Goal: Communication & Community: Participate in discussion

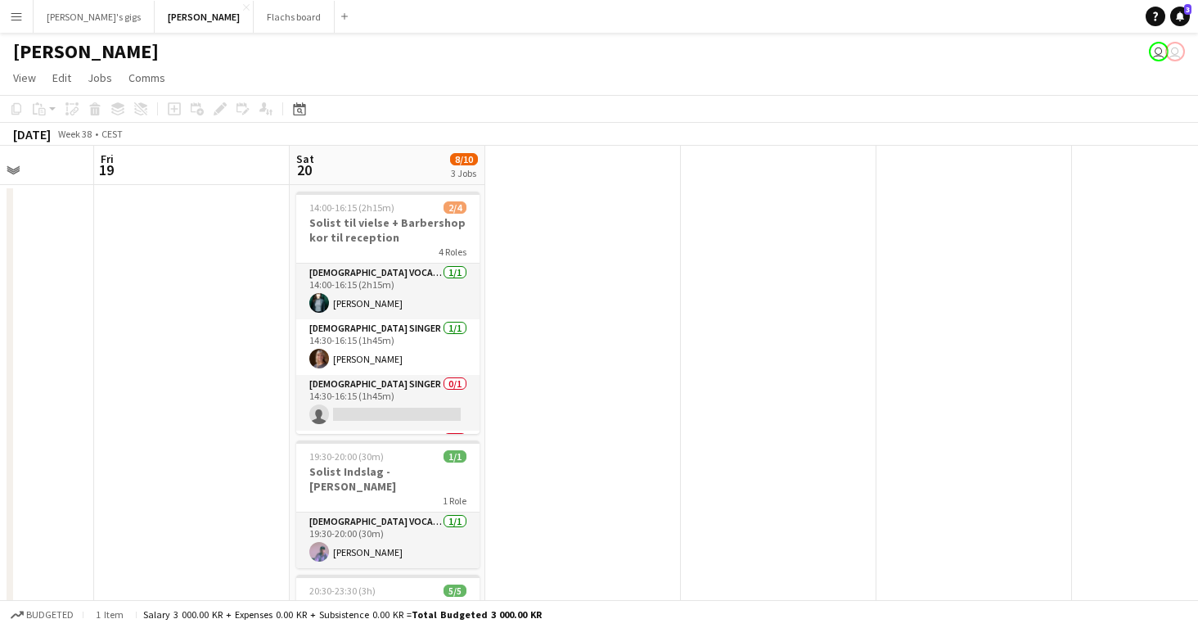
scroll to position [52, 0]
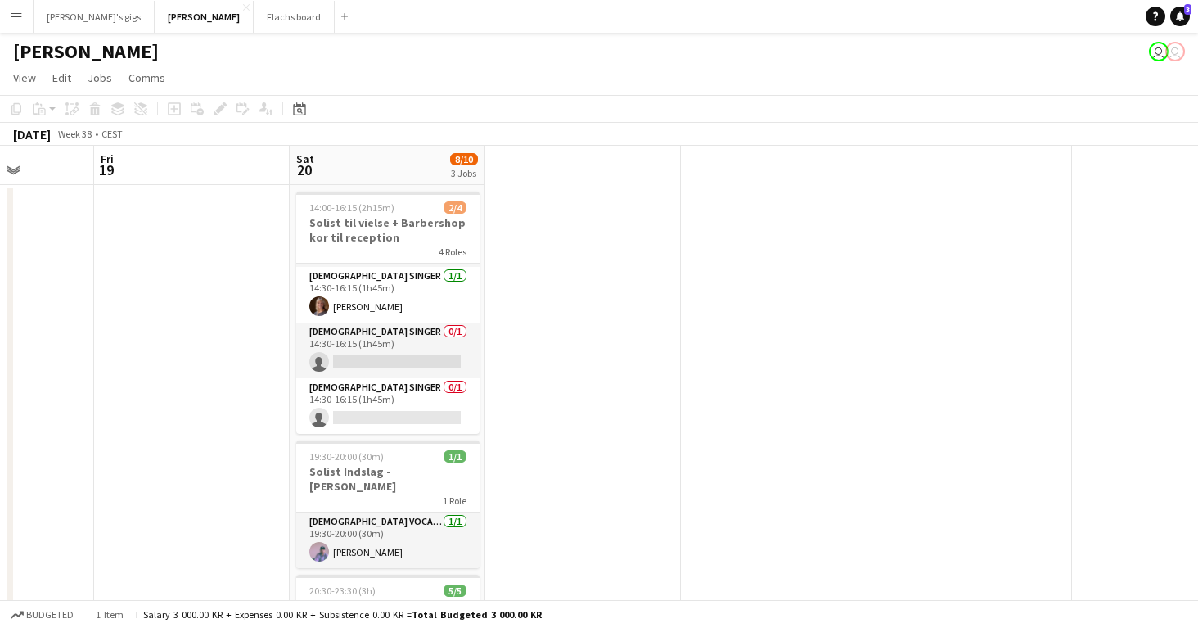
click at [382, 366] on app-card-role "Female Singer 0/1 14:30-16:15 (1h45m) single-neutral-actions" at bounding box center [387, 350] width 183 height 56
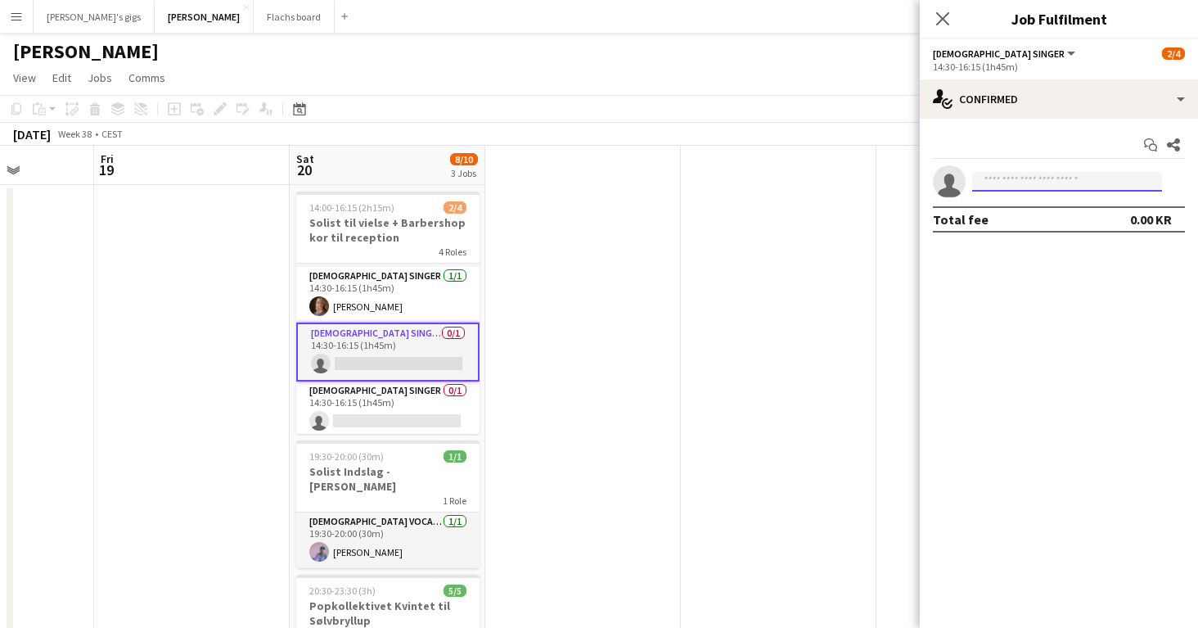
click at [1004, 172] on input at bounding box center [1067, 182] width 190 height 20
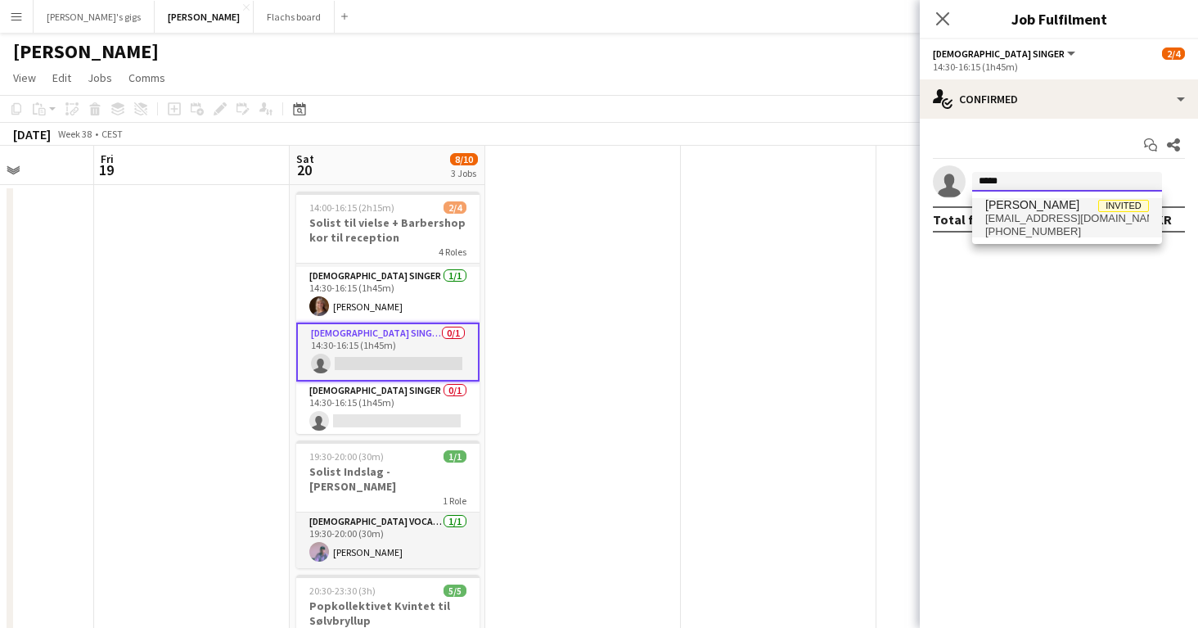
type input "*****"
click at [1040, 216] on span "mail@bonniedenise.com" at bounding box center [1067, 218] width 164 height 13
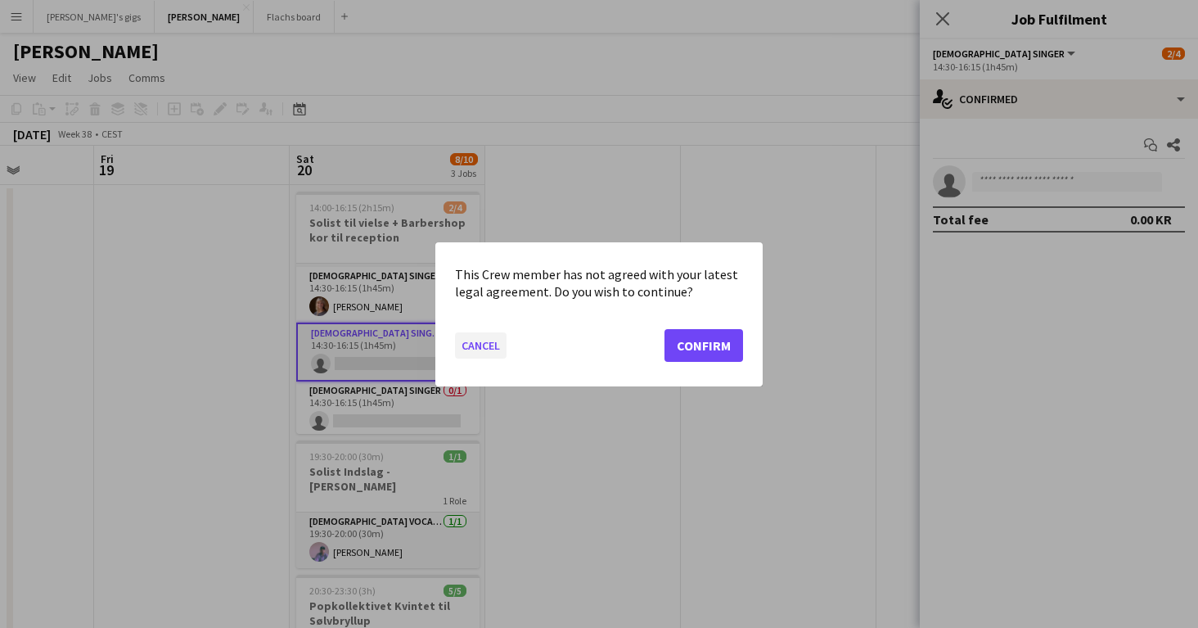
click at [466, 354] on button "Cancel" at bounding box center [481, 344] width 52 height 26
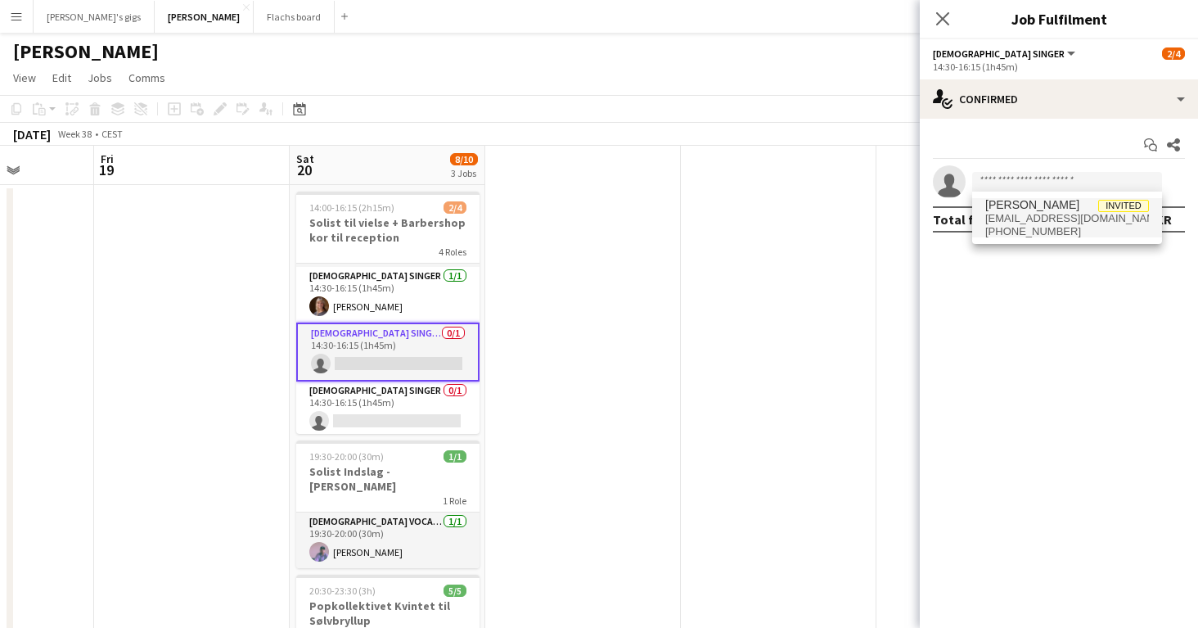
click at [543, 570] on div "14:00-16:15 (2h15m) 2/4 Solist til vielse + Barbershop kor til reception 4 Role…" at bounding box center [595, 518] width 2176 height 666
click at [19, 26] on button "Menu" at bounding box center [16, 16] width 33 height 33
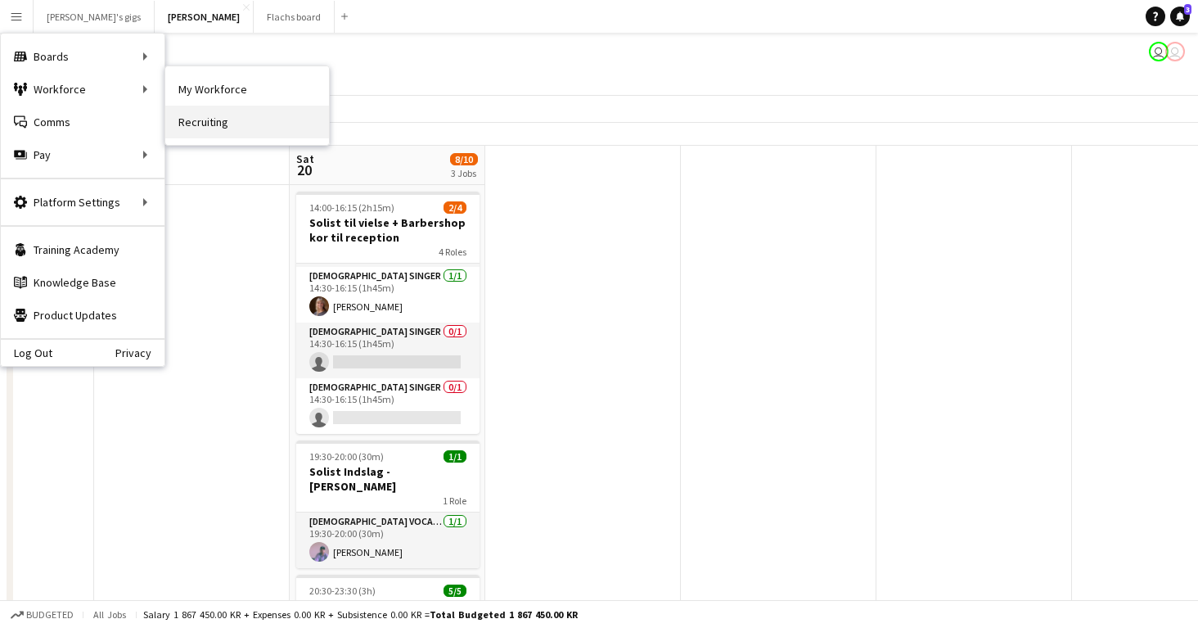
click at [255, 125] on link "Recruiting" at bounding box center [247, 122] width 164 height 33
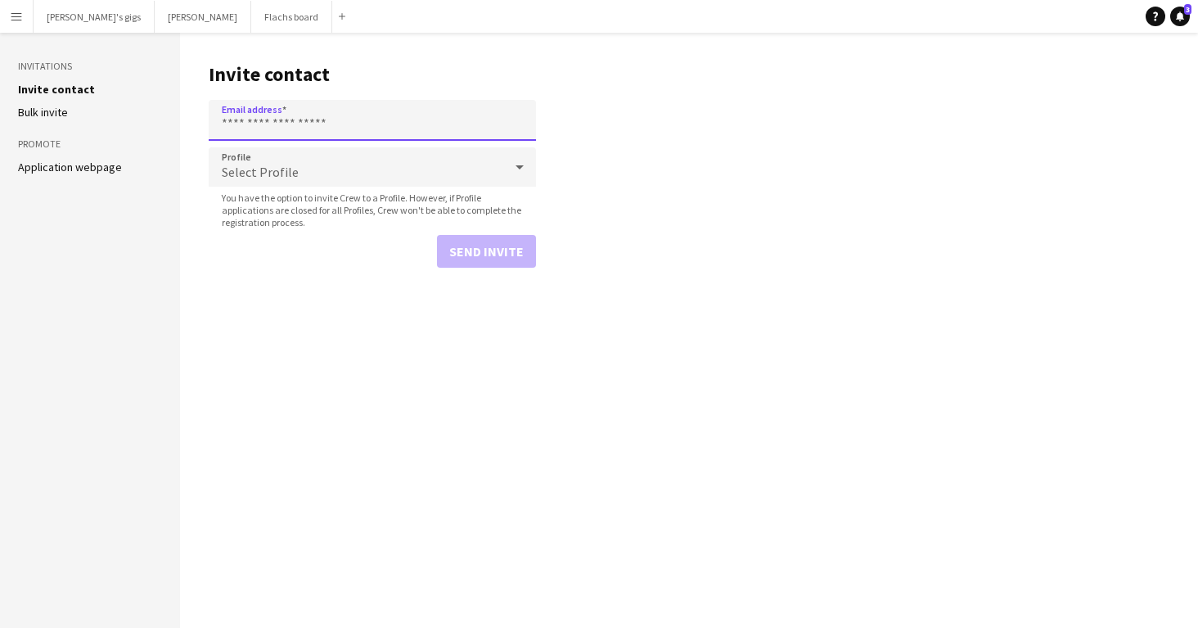
click at [269, 117] on input "Email address" at bounding box center [372, 120] width 327 height 41
paste input "**********"
type input "**********"
click at [522, 244] on button "Send invite" at bounding box center [486, 251] width 99 height 33
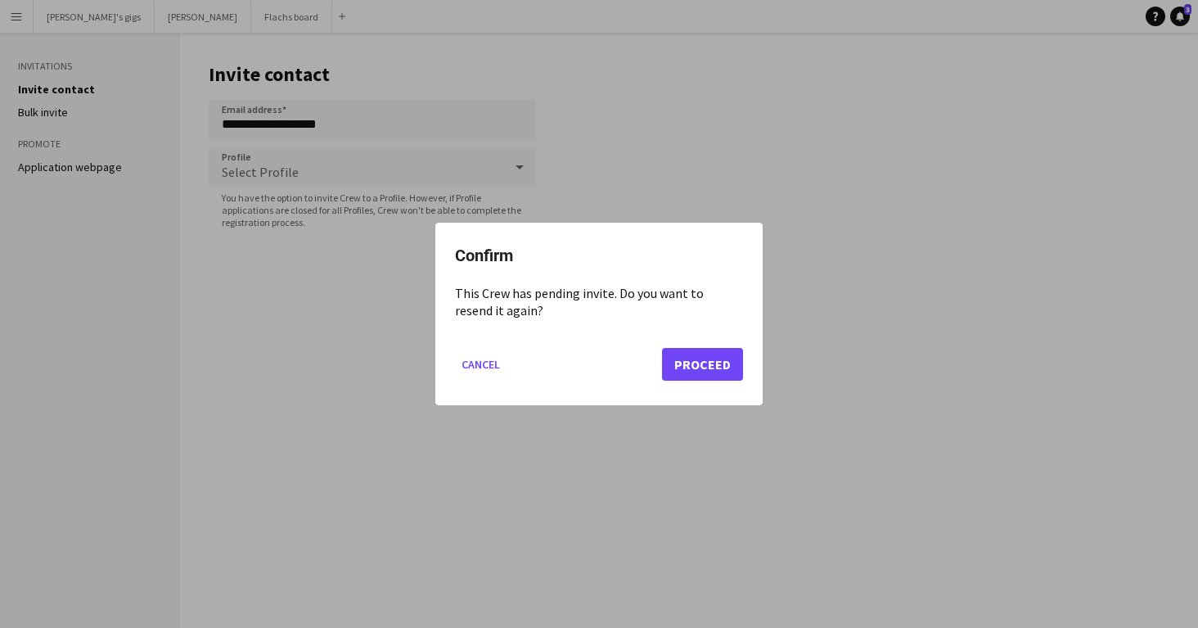
click at [304, 310] on div at bounding box center [599, 314] width 1198 height 628
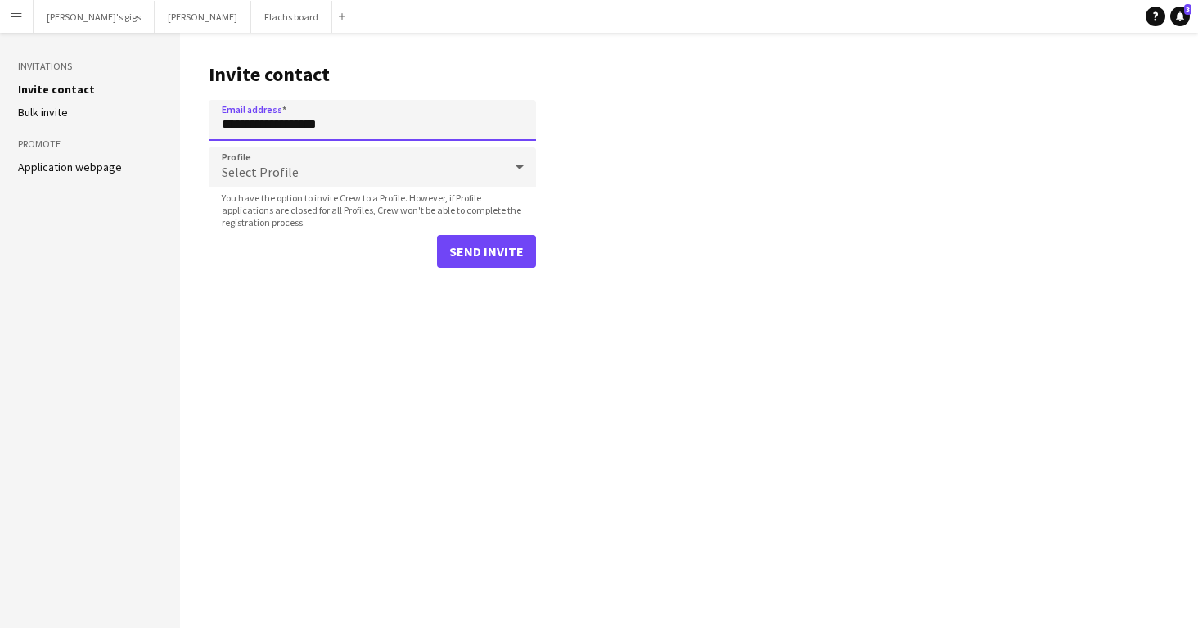
click at [282, 123] on input "**********" at bounding box center [372, 120] width 327 height 41
click at [450, 227] on span "You have the option to invite Crew to a Profile. However, if Profile applicatio…" at bounding box center [372, 210] width 327 height 37
click at [460, 238] on button "Send invite" at bounding box center [486, 251] width 99 height 33
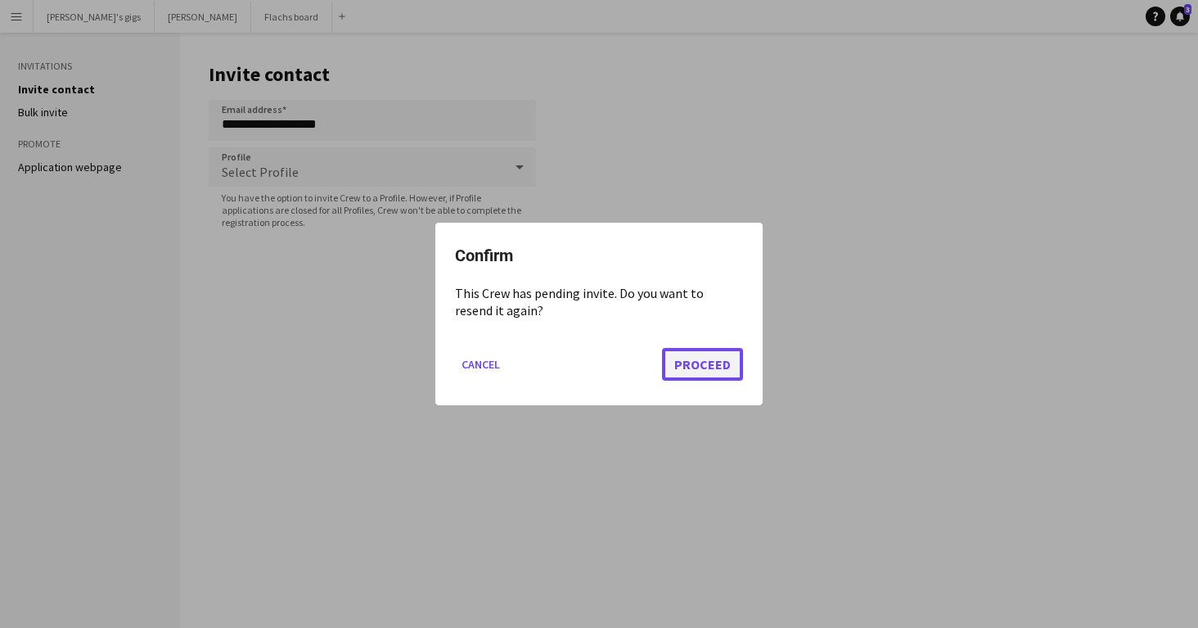
click at [692, 360] on button "Proceed" at bounding box center [702, 364] width 81 height 33
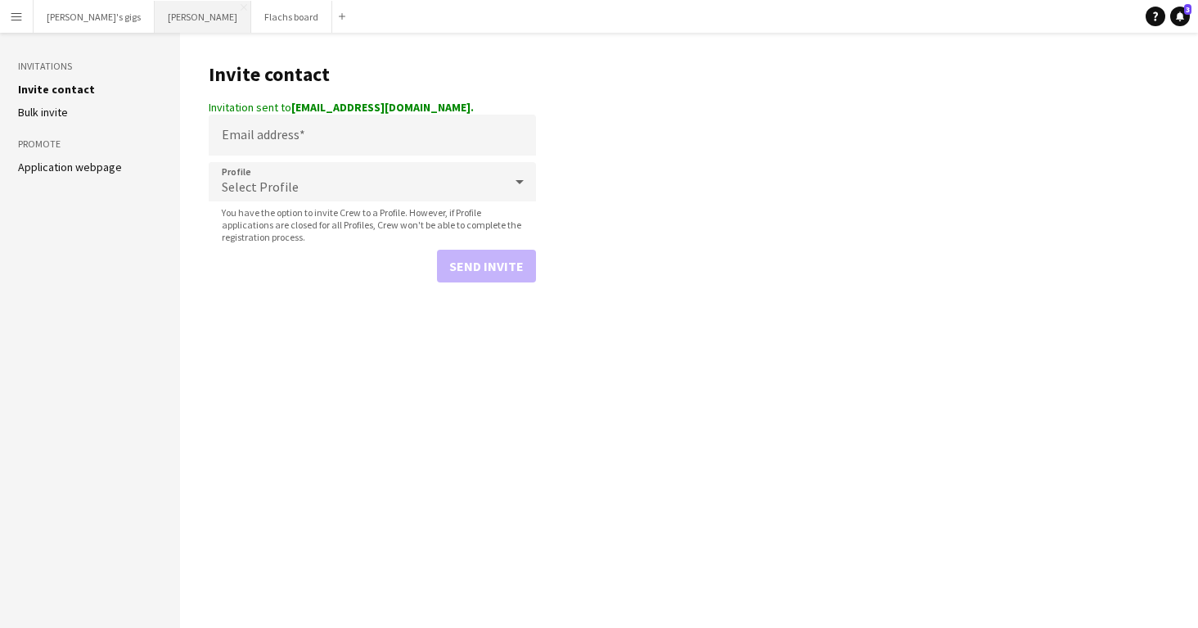
click at [155, 20] on button "Asger Gigs Close" at bounding box center [203, 17] width 97 height 32
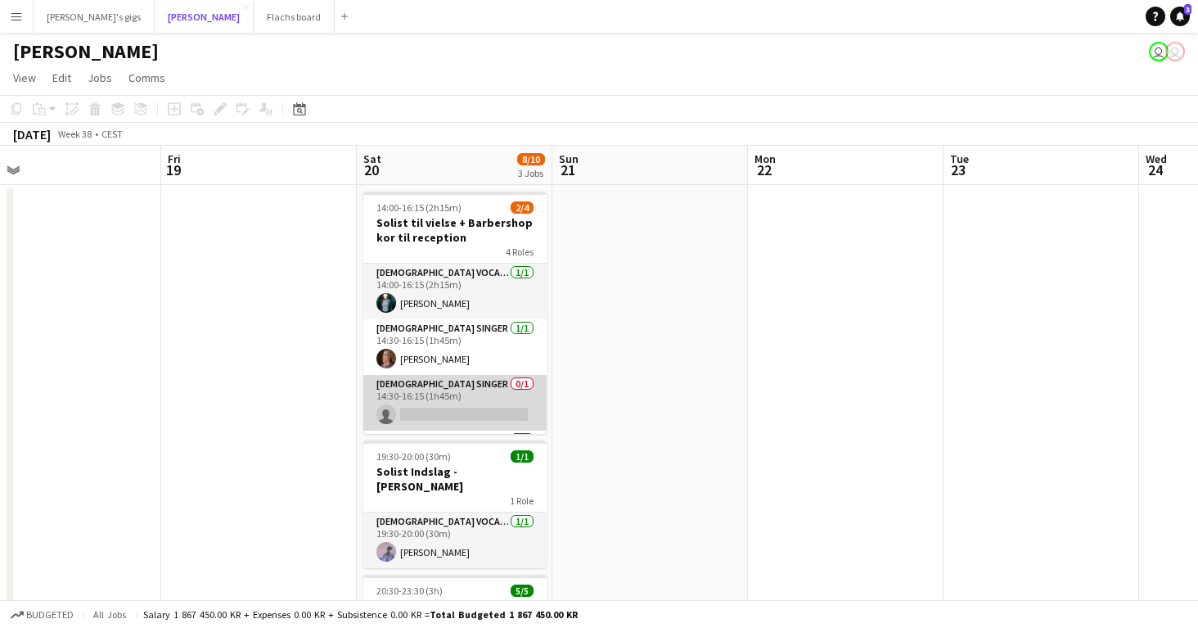
scroll to position [52, 0]
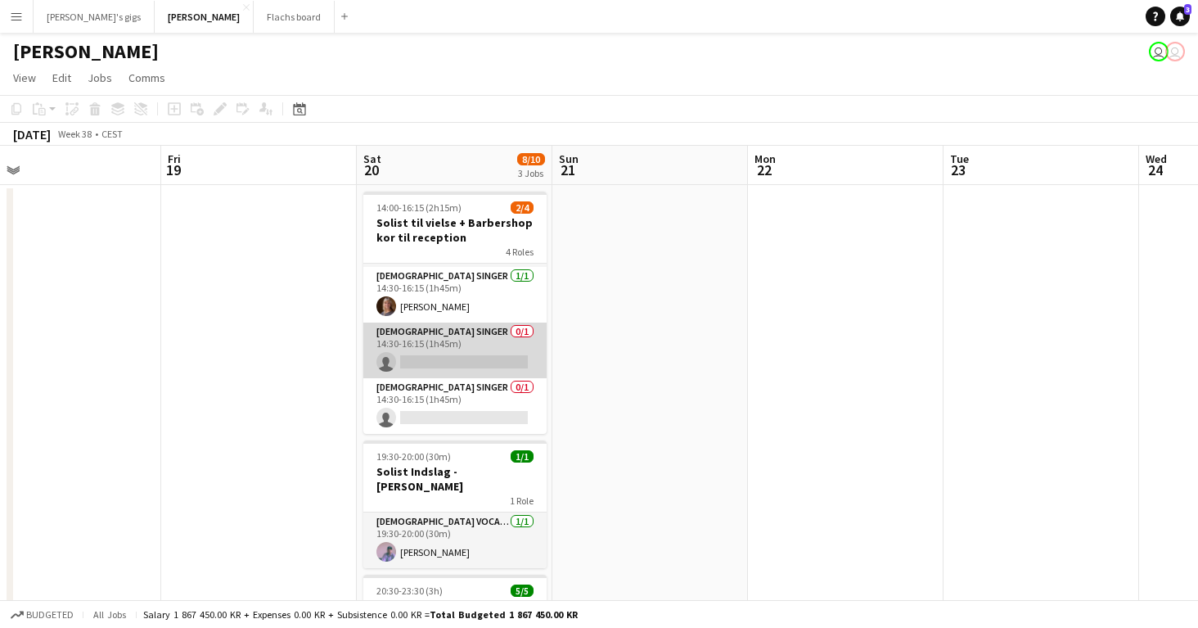
click at [426, 352] on app-card-role "Female Singer 0/1 14:30-16:15 (1h45m) single-neutral-actions" at bounding box center [454, 350] width 183 height 56
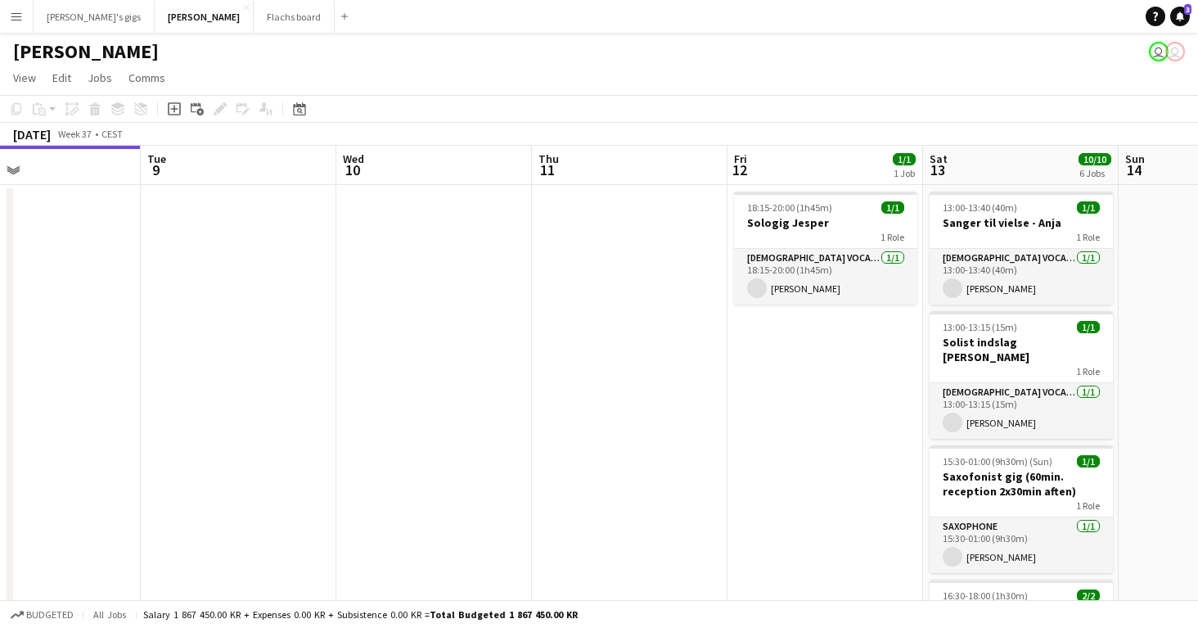
scroll to position [0, 446]
click at [1008, 206] on span "13:00-13:40 (40m)" at bounding box center [980, 207] width 74 height 12
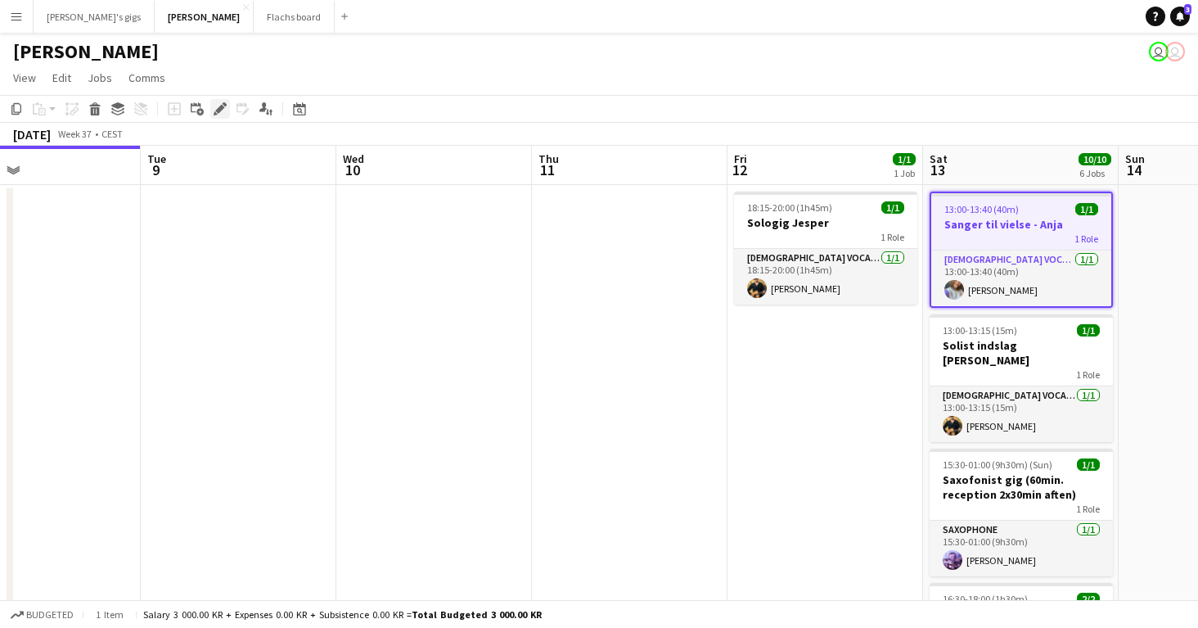
click at [216, 106] on icon "Edit" at bounding box center [220, 108] width 13 height 13
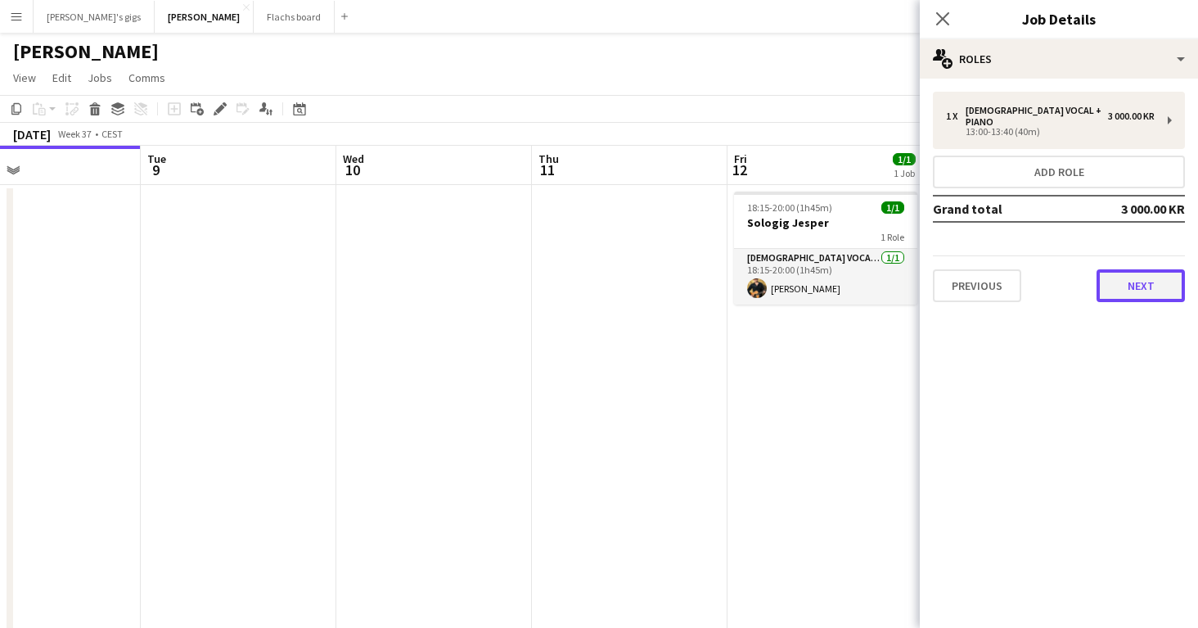
click at [1135, 270] on button "Next" at bounding box center [1141, 285] width 88 height 33
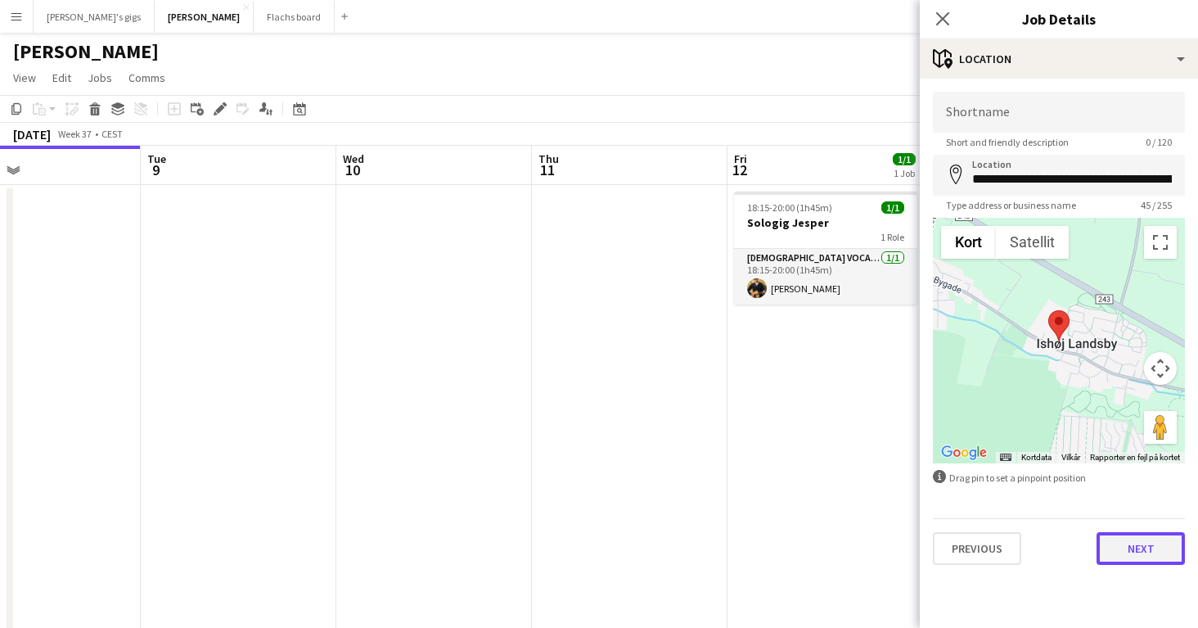
click at [1124, 534] on button "Next" at bounding box center [1141, 548] width 88 height 33
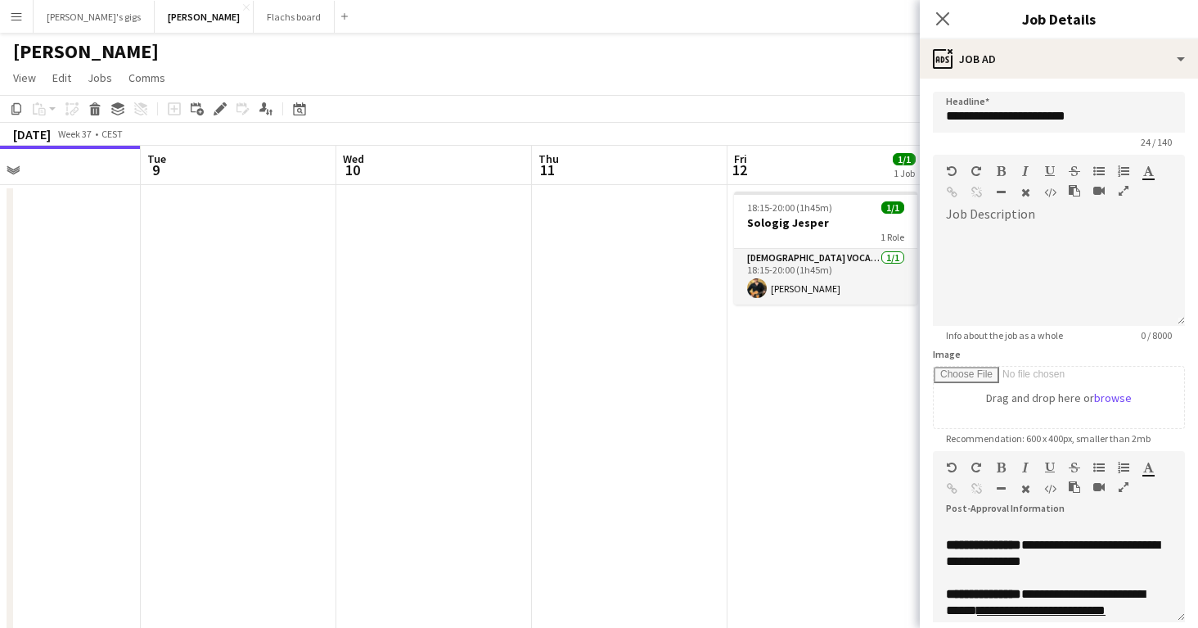
scroll to position [187, 0]
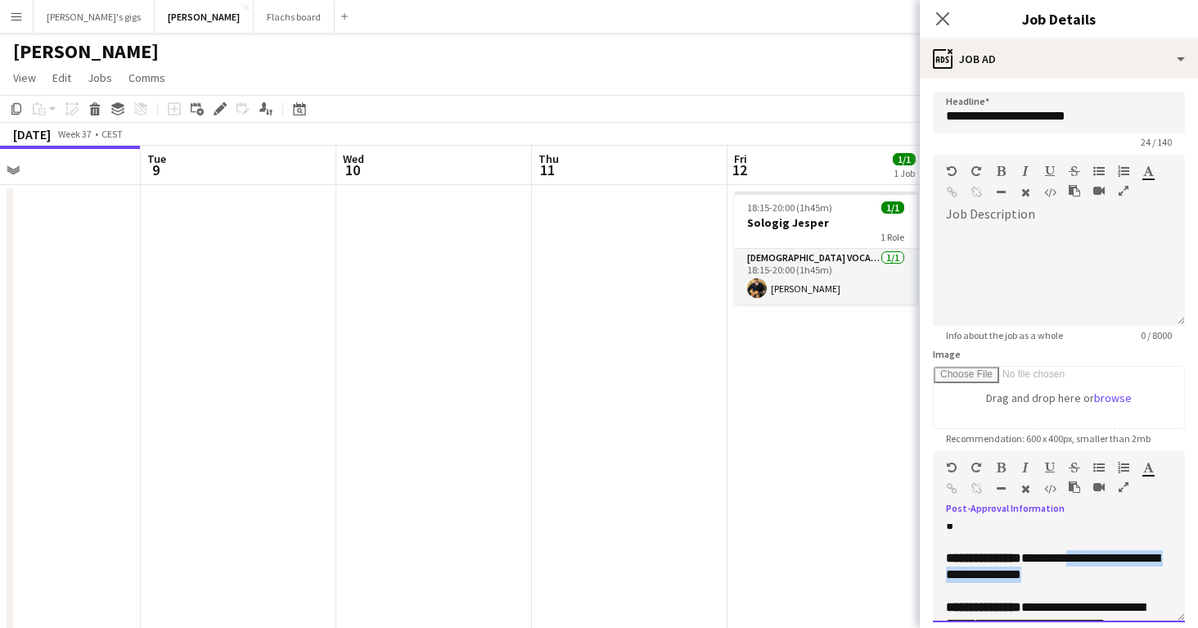
drag, startPoint x: 1046, startPoint y: 592, endPoint x: 1039, endPoint y: 573, distance: 19.9
click at [1039, 573] on p "**********" at bounding box center [1059, 566] width 226 height 33
copy span "**********"
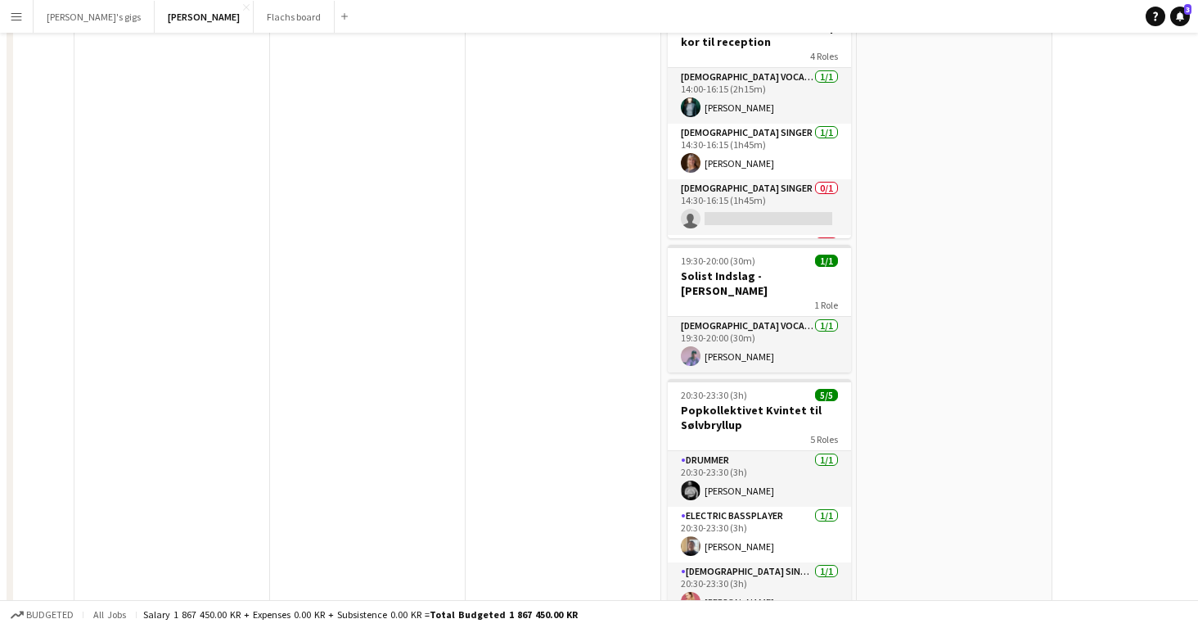
scroll to position [0, 0]
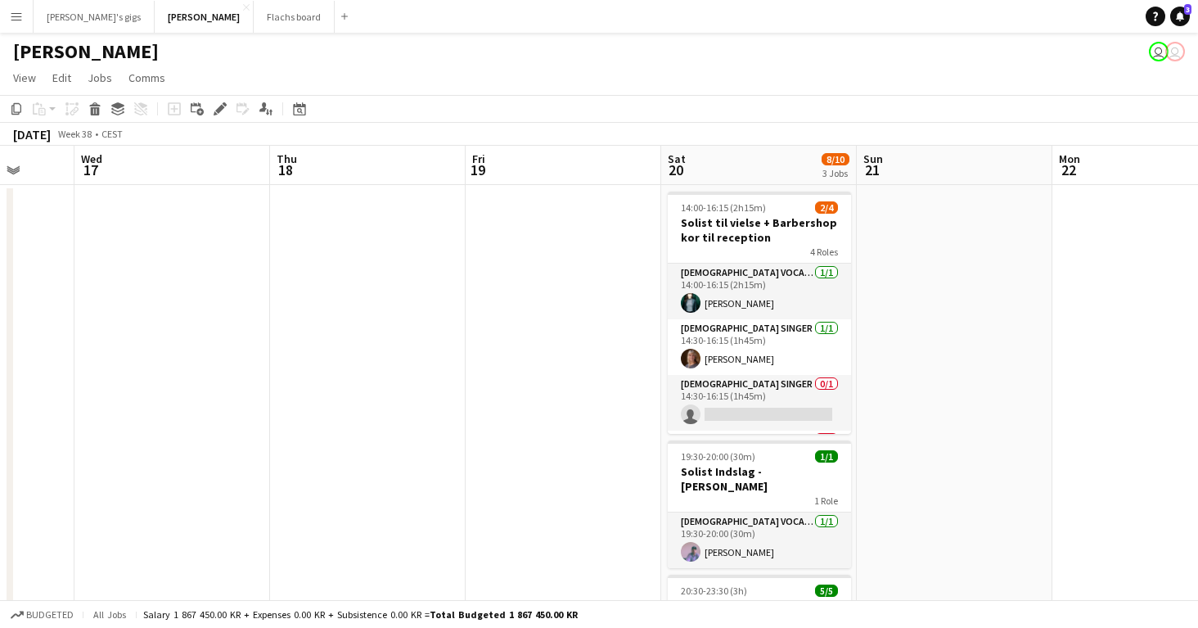
click at [30, 23] on button "Menu" at bounding box center [16, 16] width 33 height 33
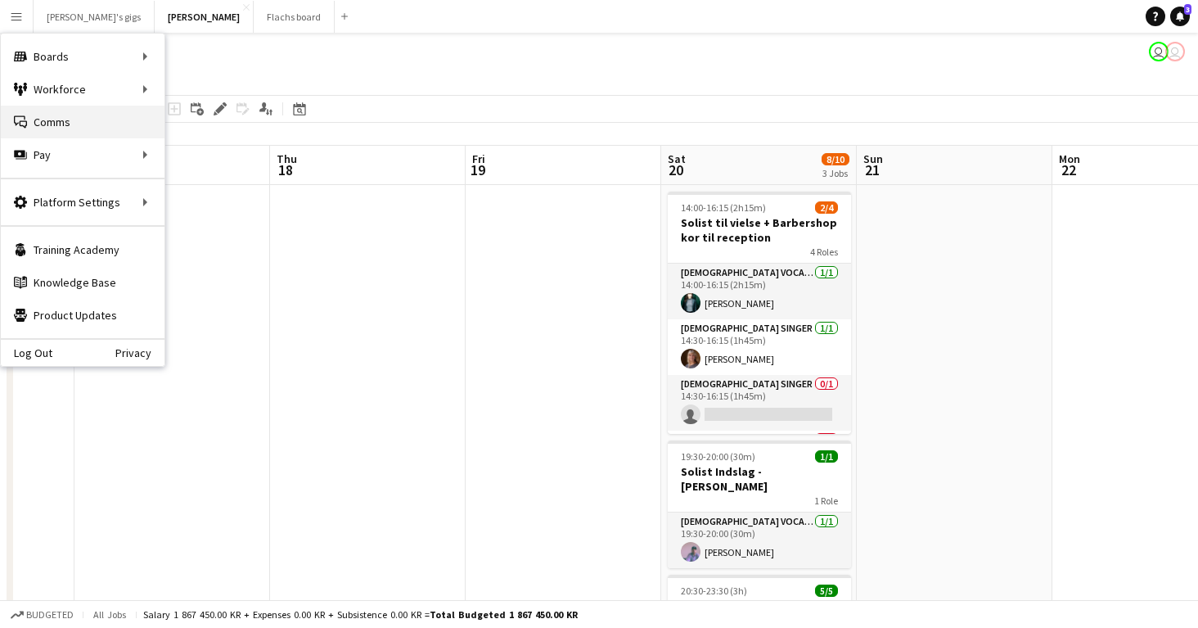
click at [48, 126] on link "Comms Comms" at bounding box center [83, 122] width 164 height 33
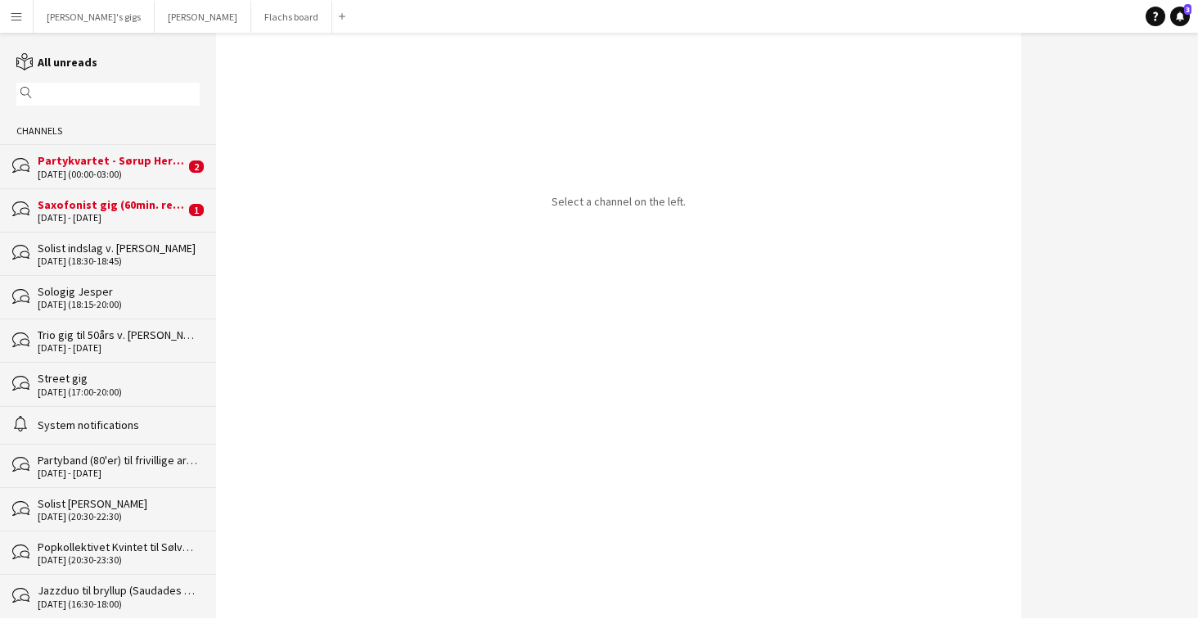
click at [81, 171] on div "[DATE] (00:00-03:00)" at bounding box center [111, 174] width 147 height 11
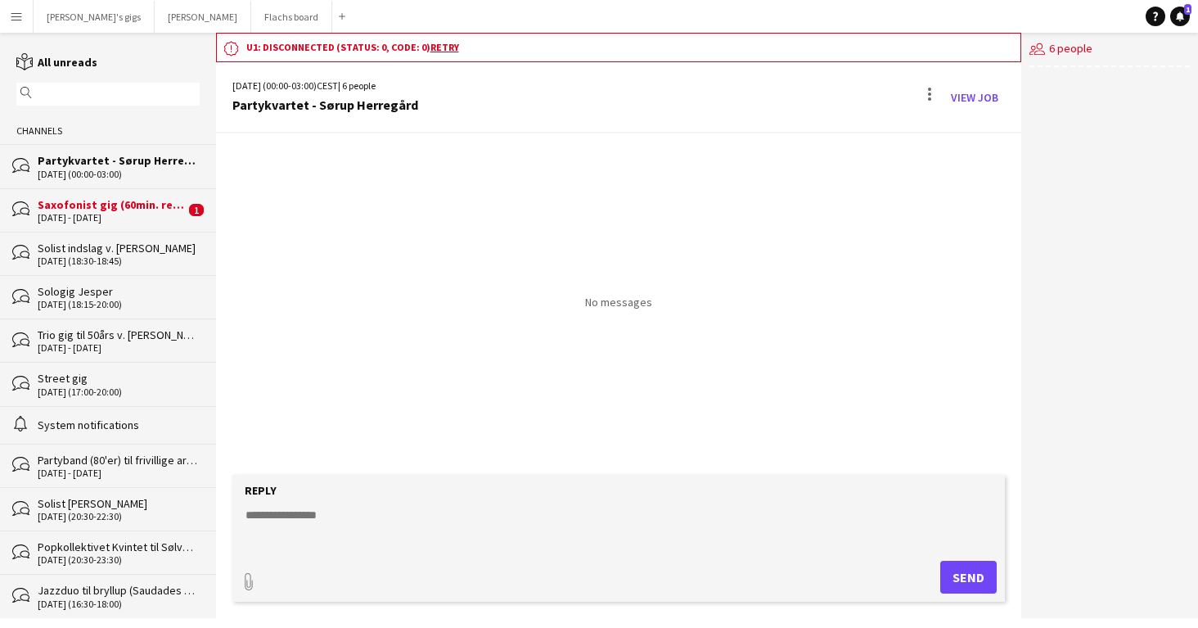
click at [363, 378] on div "No messages" at bounding box center [618, 303] width 805 height 341
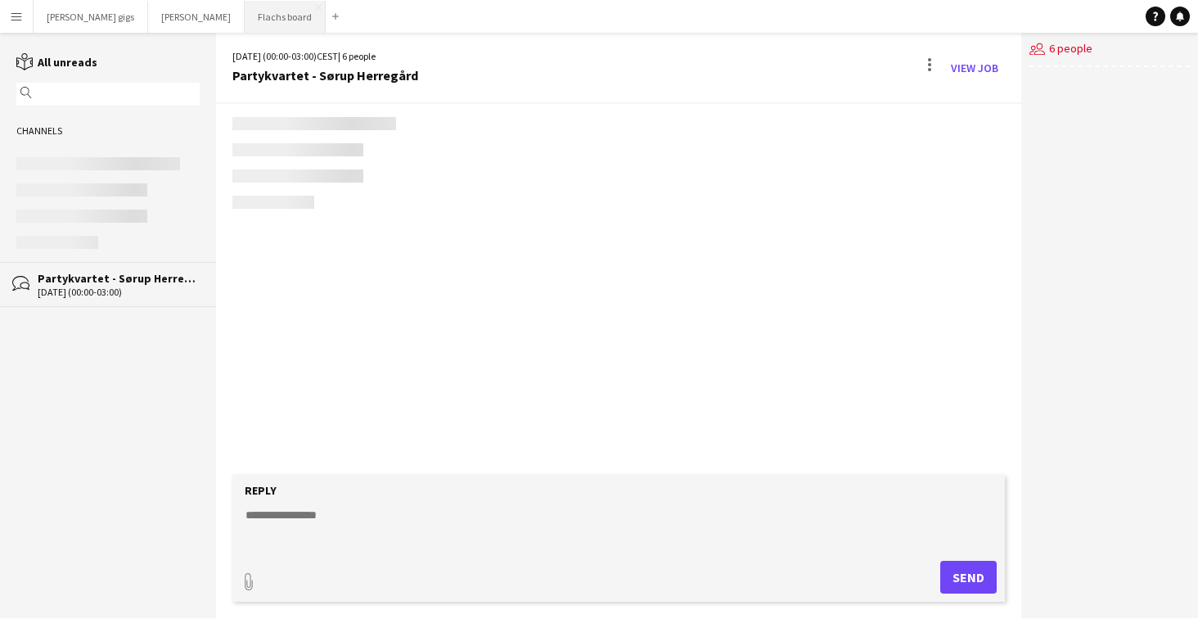
scroll to position [3266, 0]
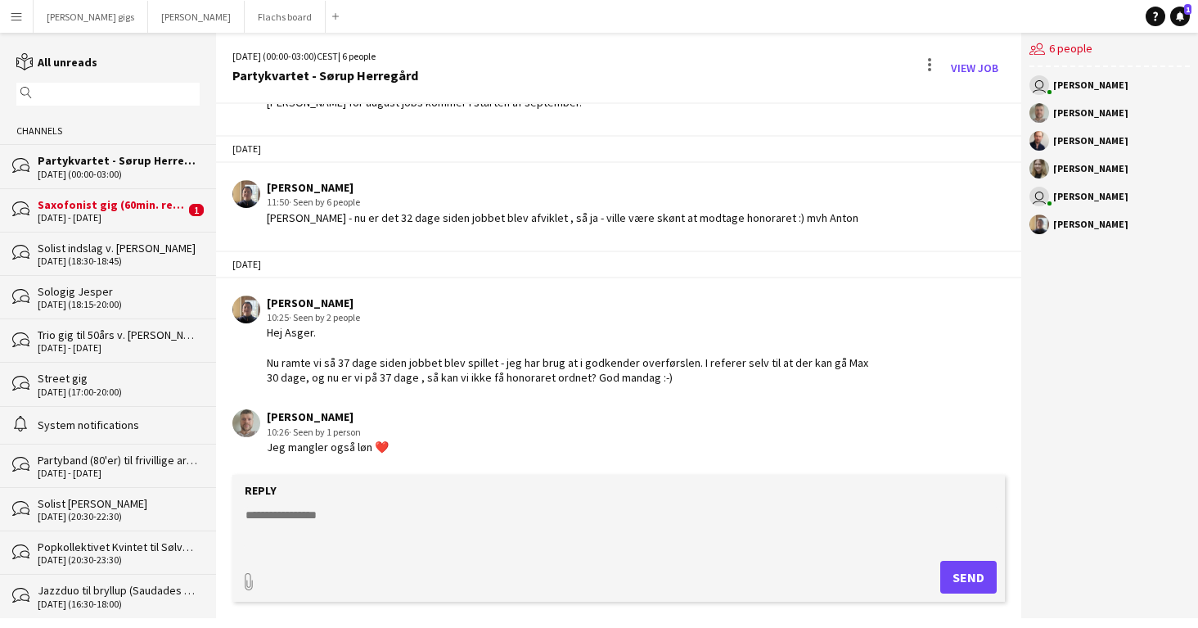
click at [142, 202] on div "Saxofonist gig (60min. reception 2x30min aften)" at bounding box center [111, 204] width 147 height 15
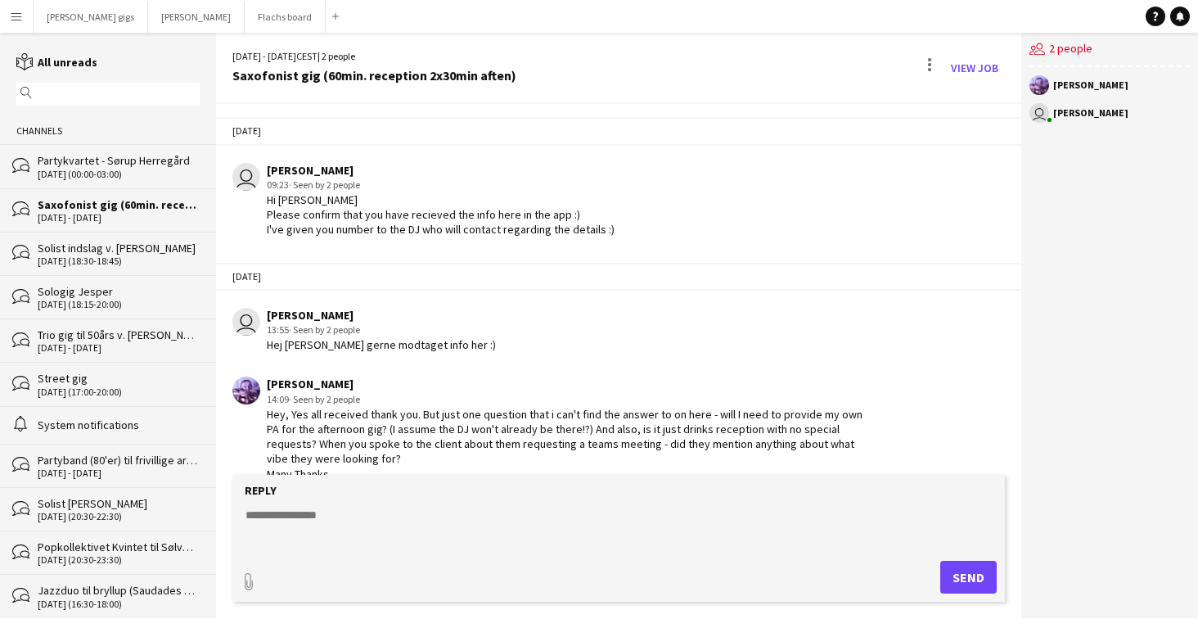
scroll to position [493, 0]
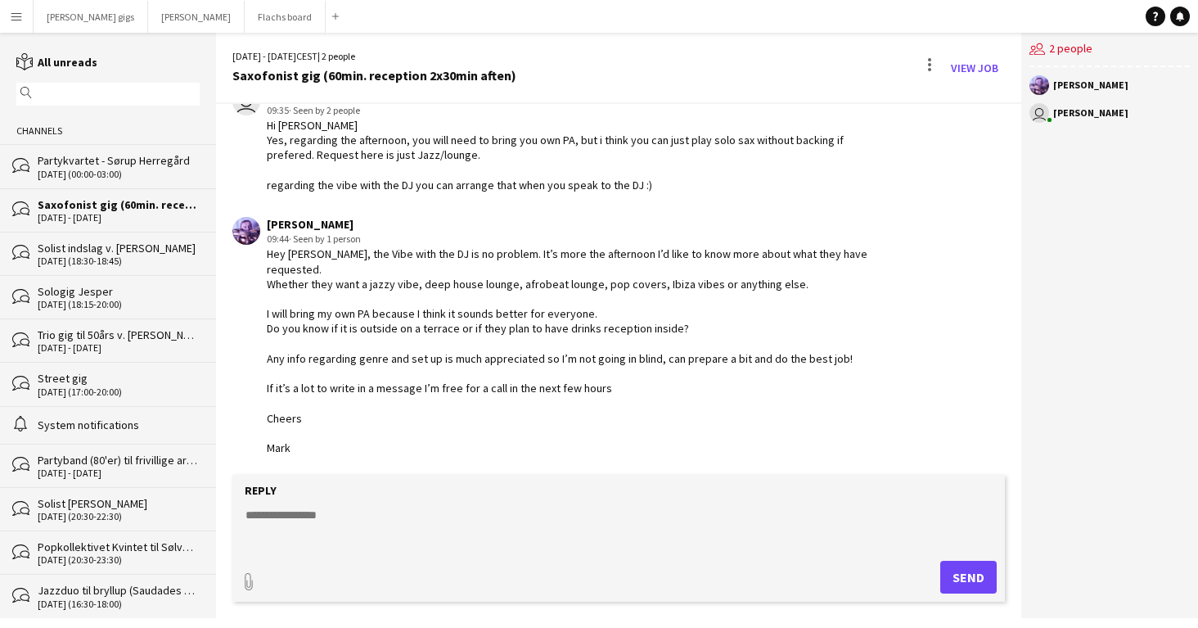
click at [96, 153] on div "Partykvartet - Sørup Herregård" at bounding box center [119, 160] width 162 height 15
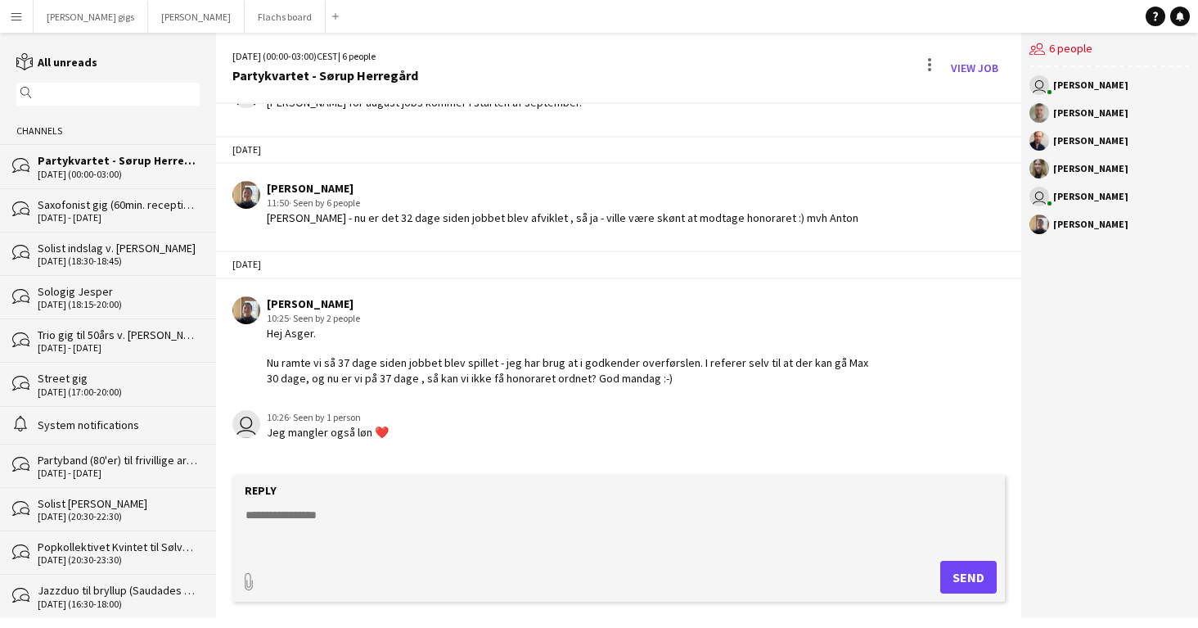
scroll to position [3266, 0]
click at [380, 531] on textarea at bounding box center [622, 528] width 756 height 43
type textarea "**********"
click at [399, 519] on textarea at bounding box center [622, 528] width 756 height 43
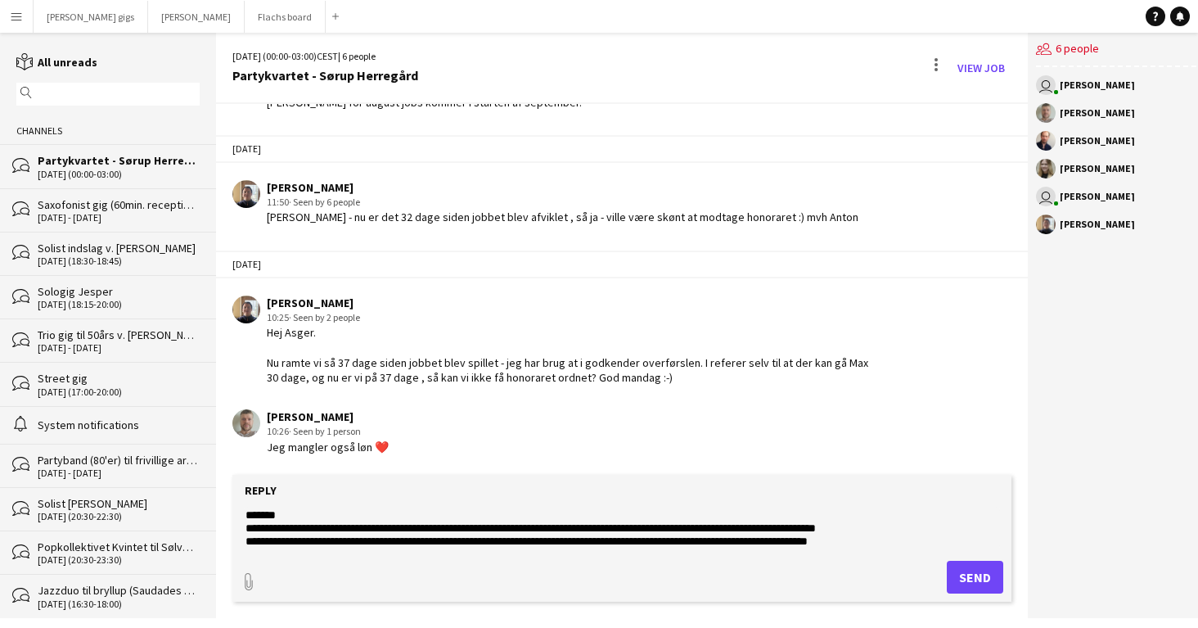
scroll to position [13, 0]
click at [665, 528] on textarea "**********" at bounding box center [622, 528] width 756 height 43
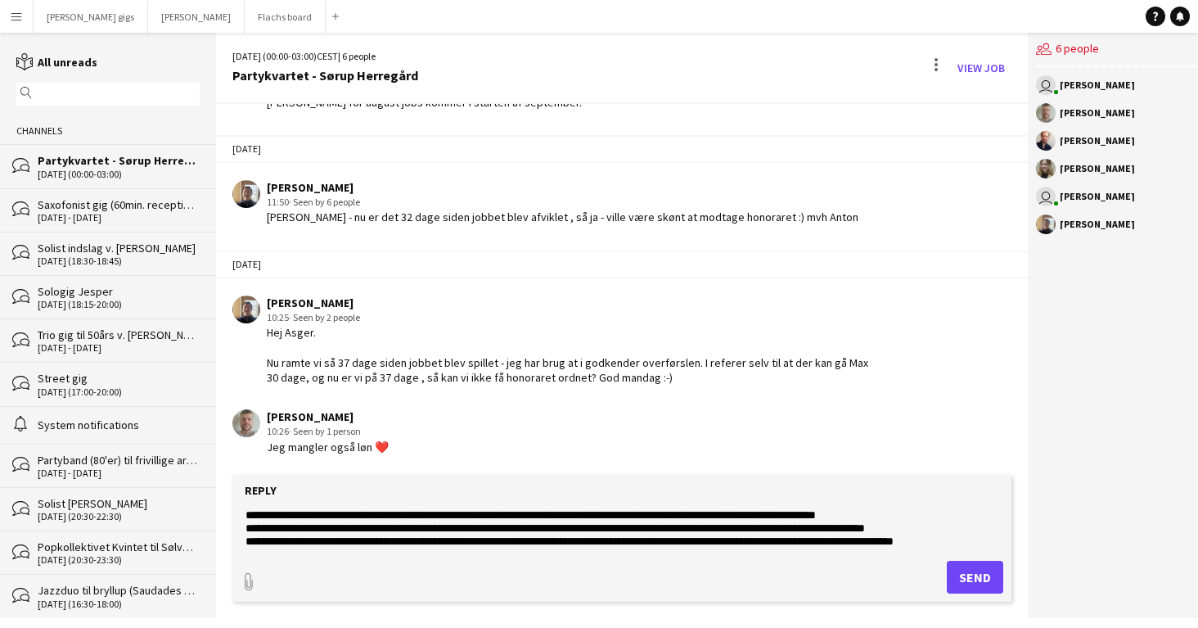
scroll to position [25, 0]
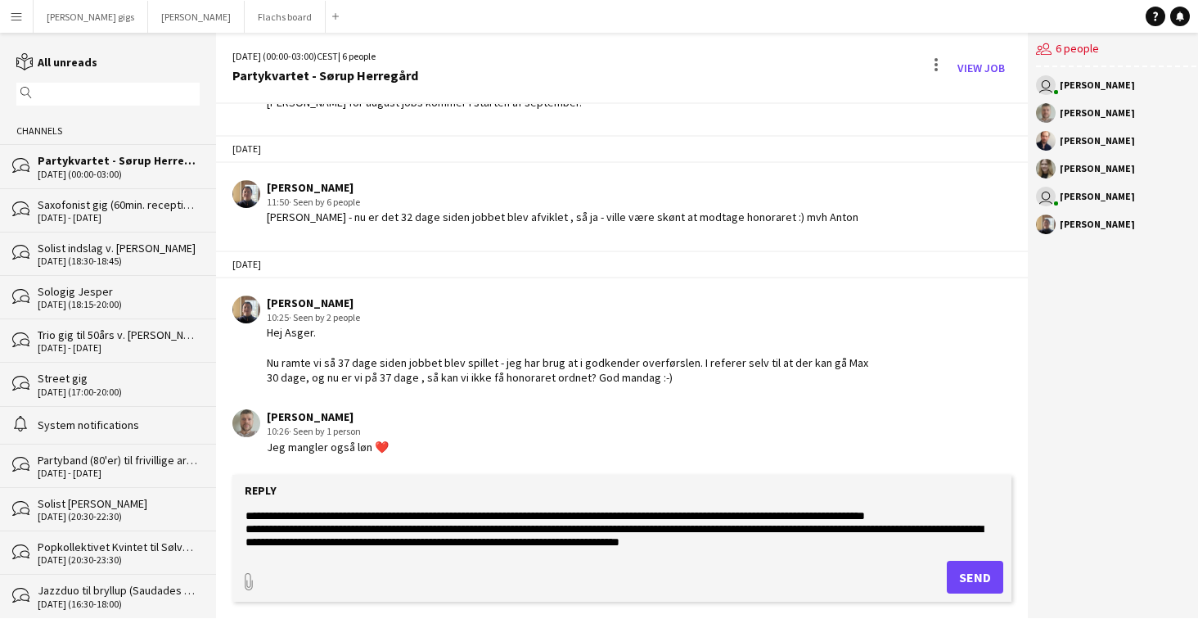
type textarea "**********"
click at [980, 567] on button "Send" at bounding box center [975, 577] width 56 height 33
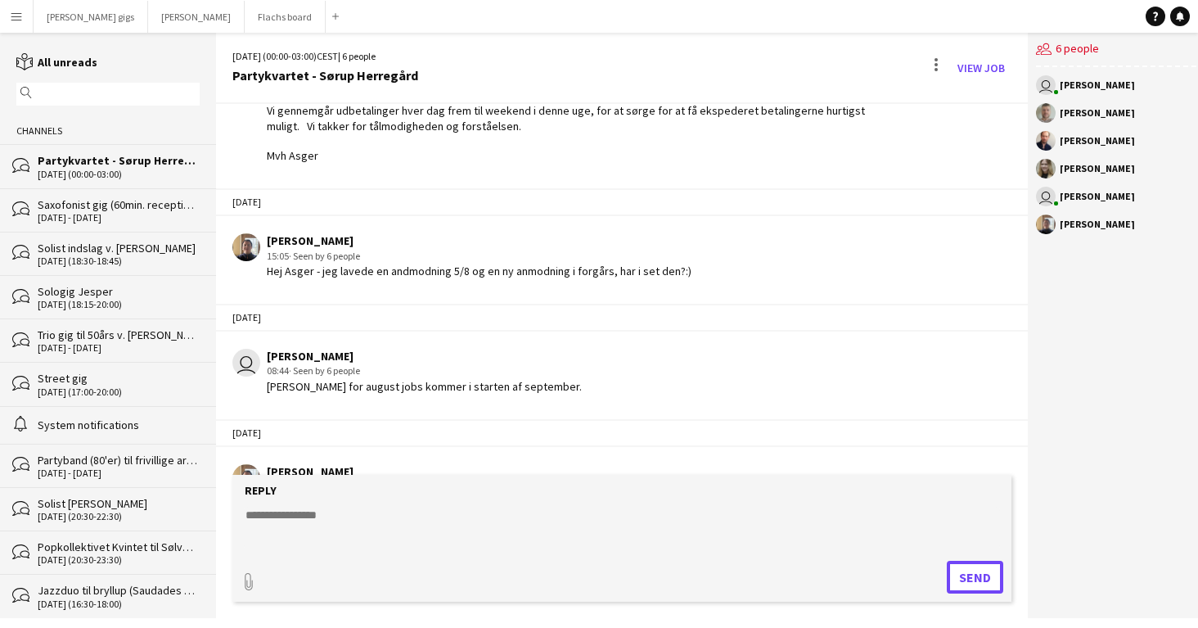
scroll to position [3440, 0]
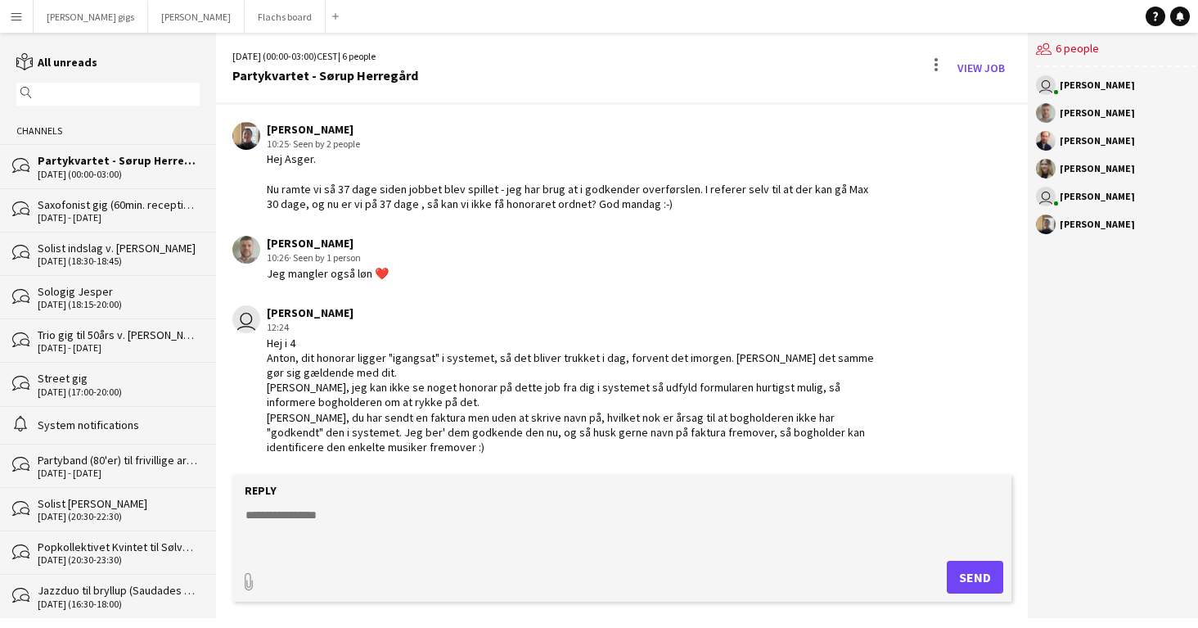
click at [489, 491] on div "Reply" at bounding box center [622, 490] width 763 height 15
click at [454, 512] on textarea at bounding box center [622, 528] width 756 height 43
type textarea "**********"
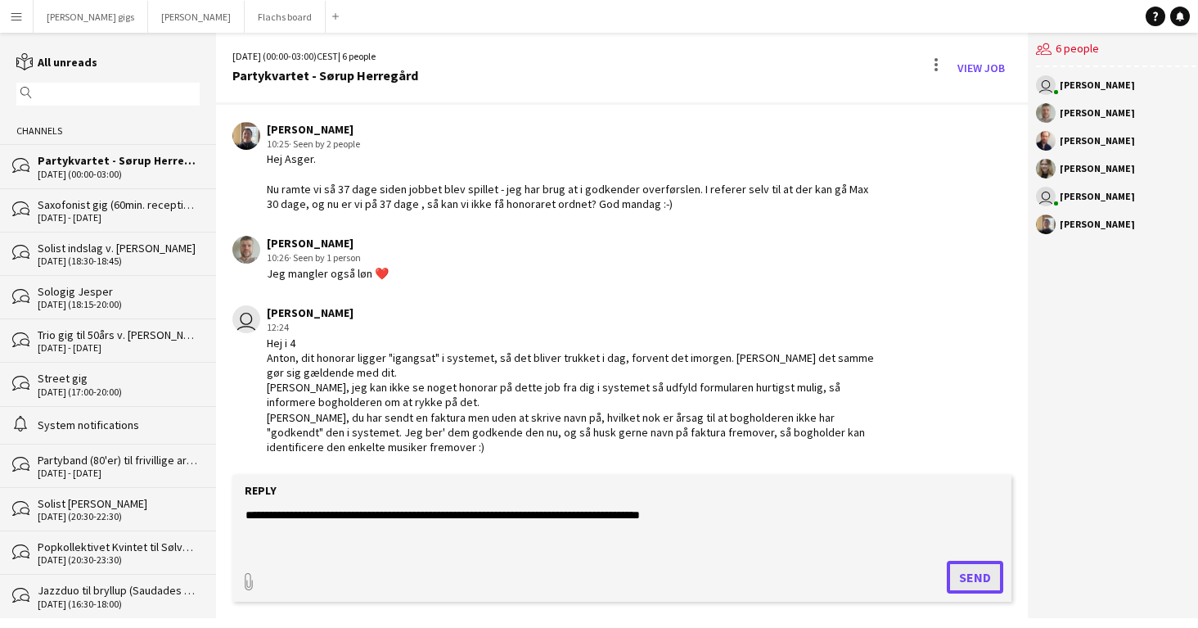
click at [970, 587] on button "Send" at bounding box center [975, 577] width 56 height 33
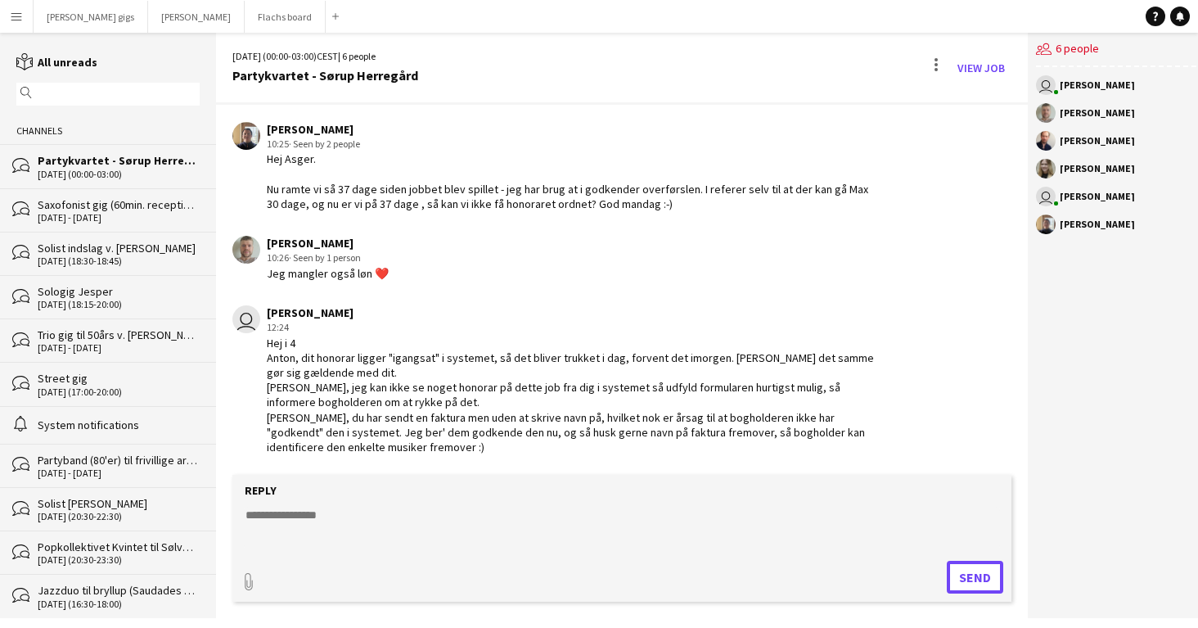
scroll to position [3509, 0]
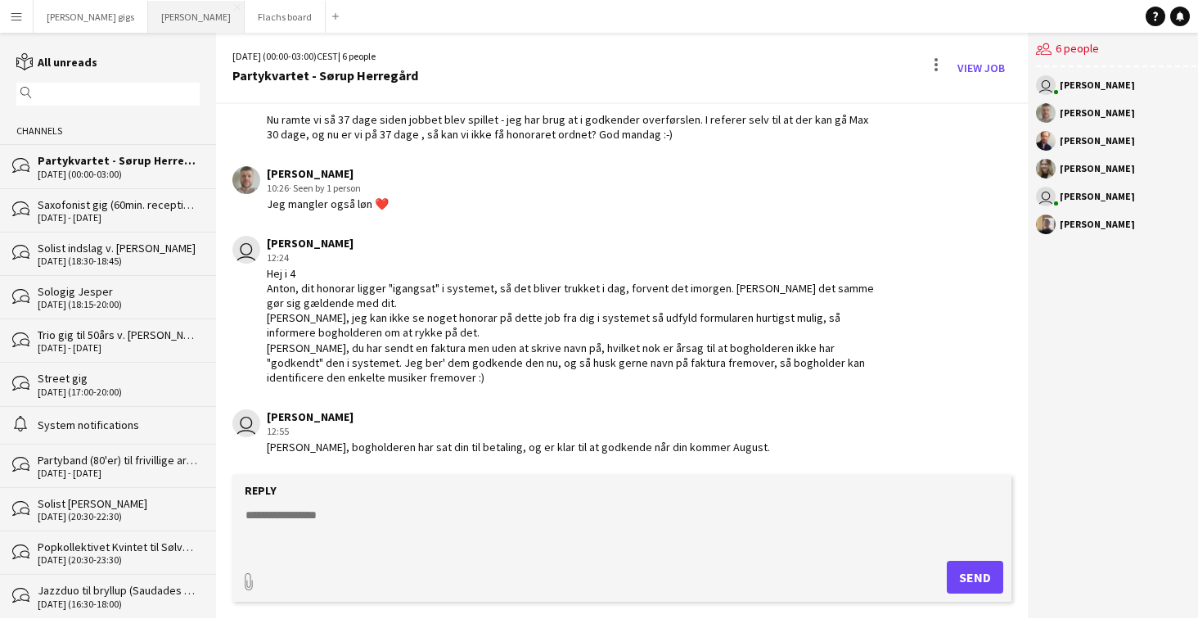
click at [148, 25] on button "Asger Gigs Close" at bounding box center [196, 17] width 97 height 32
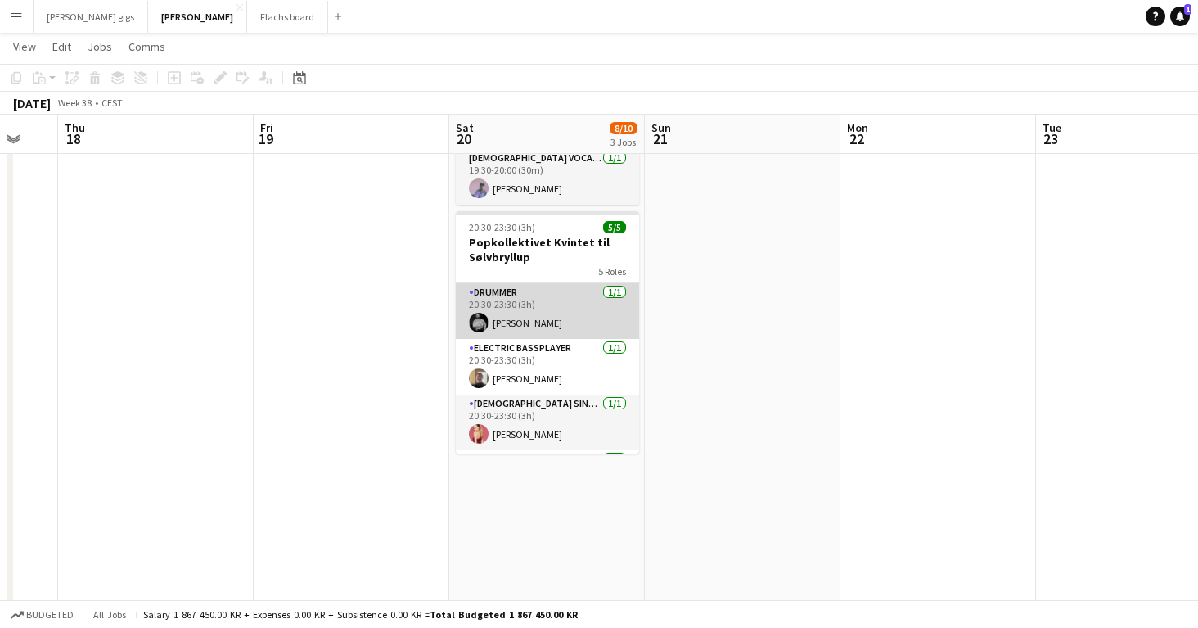
click at [534, 291] on app-card-role "Drummer [DATE] 20:30-23:30 (3h) [PERSON_NAME]" at bounding box center [547, 311] width 183 height 56
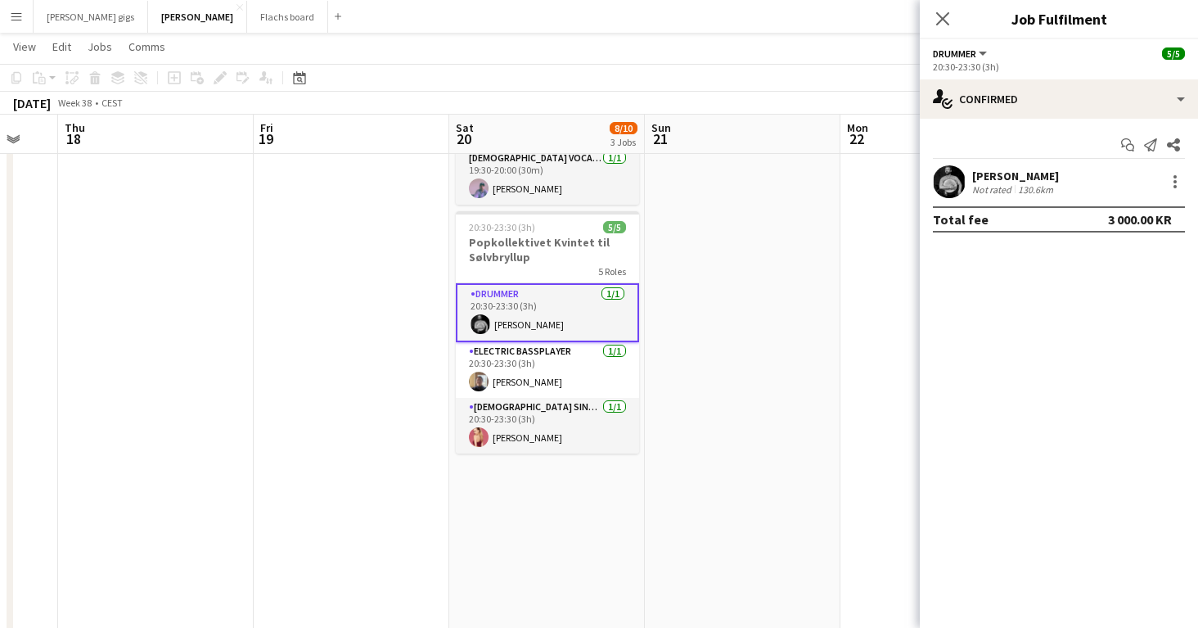
click at [534, 292] on app-card-role "Drummer [DATE] 20:30-23:30 (3h) [PERSON_NAME]" at bounding box center [547, 312] width 183 height 59
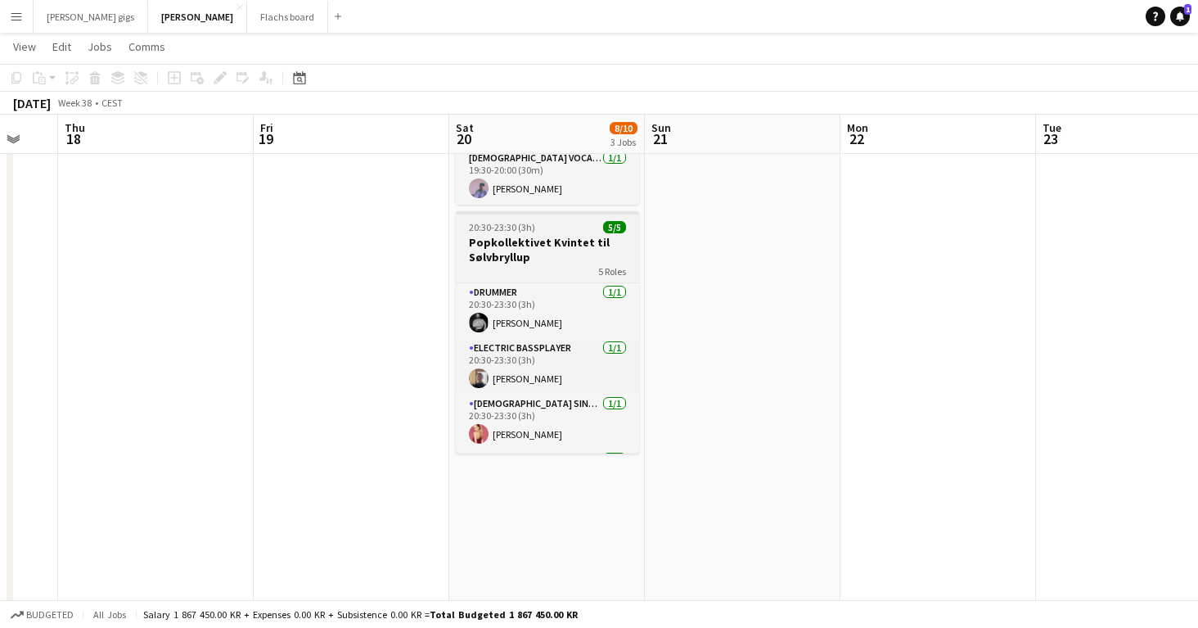
click at [496, 264] on div "5 Roles" at bounding box center [547, 270] width 183 height 13
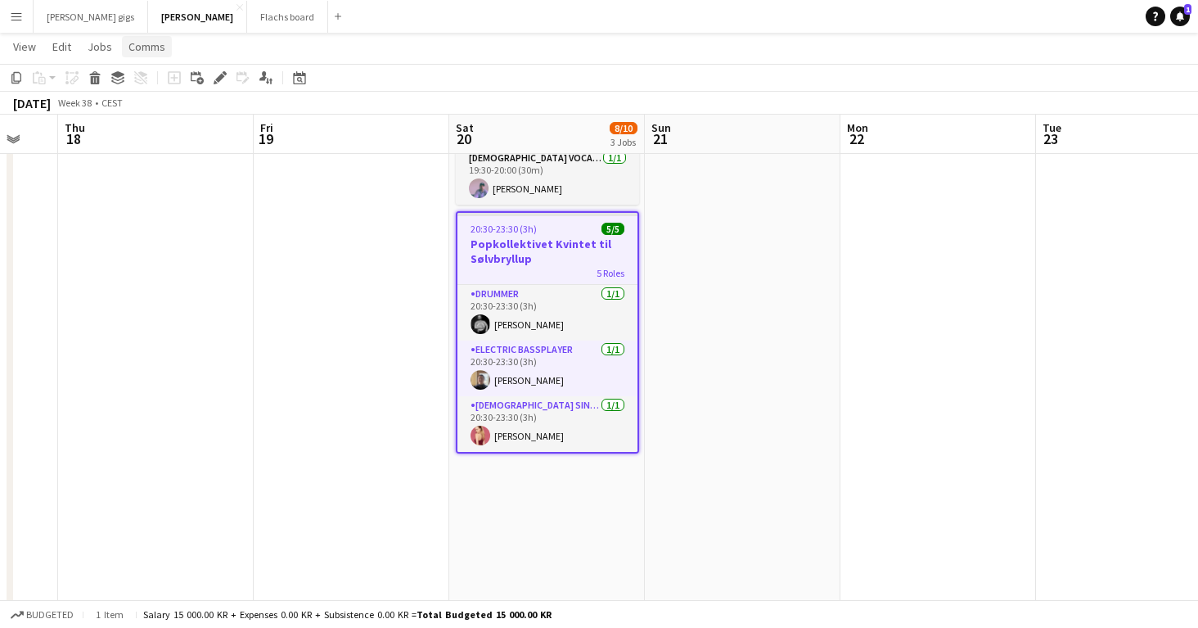
click at [164, 47] on link "Comms" at bounding box center [147, 46] width 50 height 21
click at [190, 118] on link "Create chat" at bounding box center [189, 116] width 136 height 34
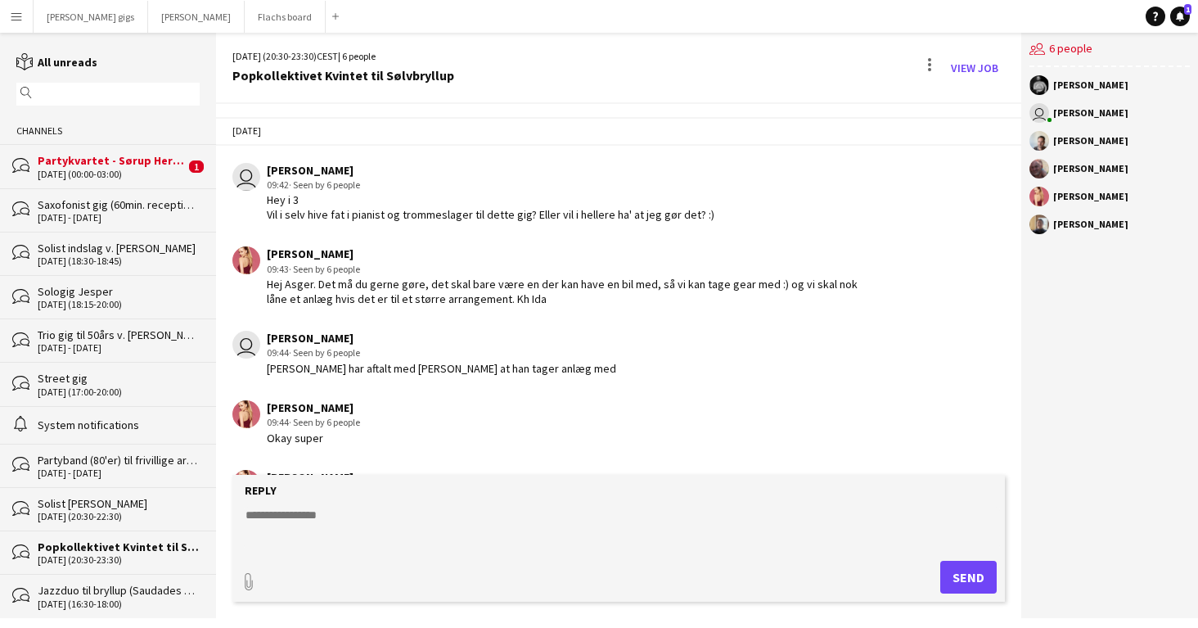
scroll to position [637, 0]
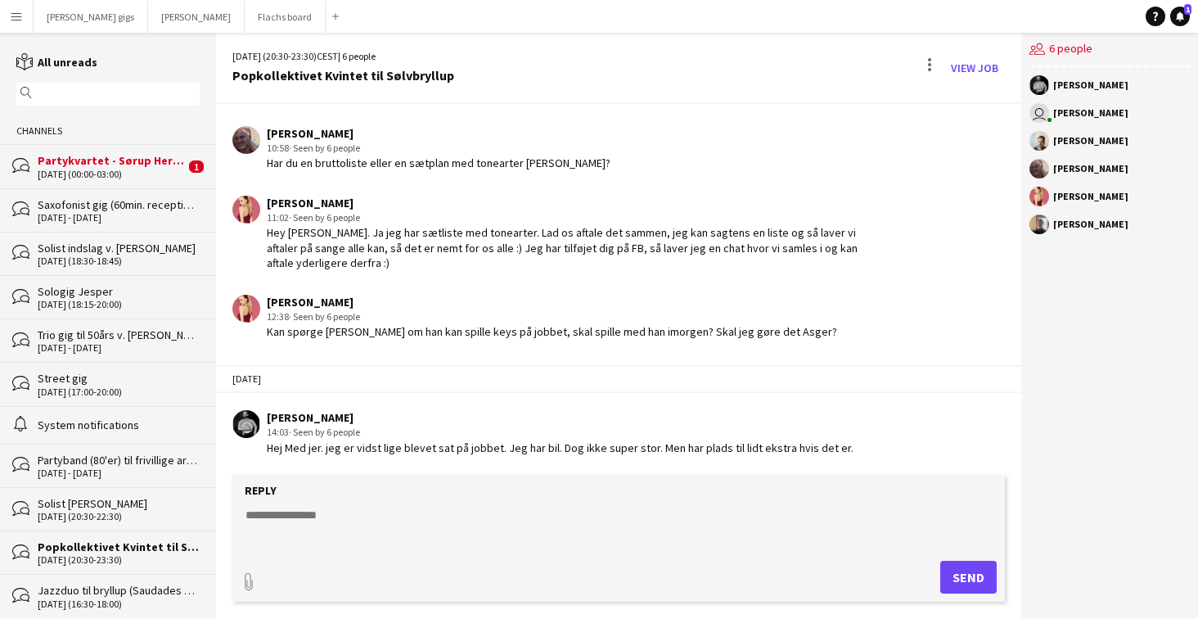
click at [149, 138] on div "Channels" at bounding box center [108, 131] width 216 height 26
click at [151, 157] on div "Partykvartet - Sørup Herregård" at bounding box center [111, 160] width 147 height 15
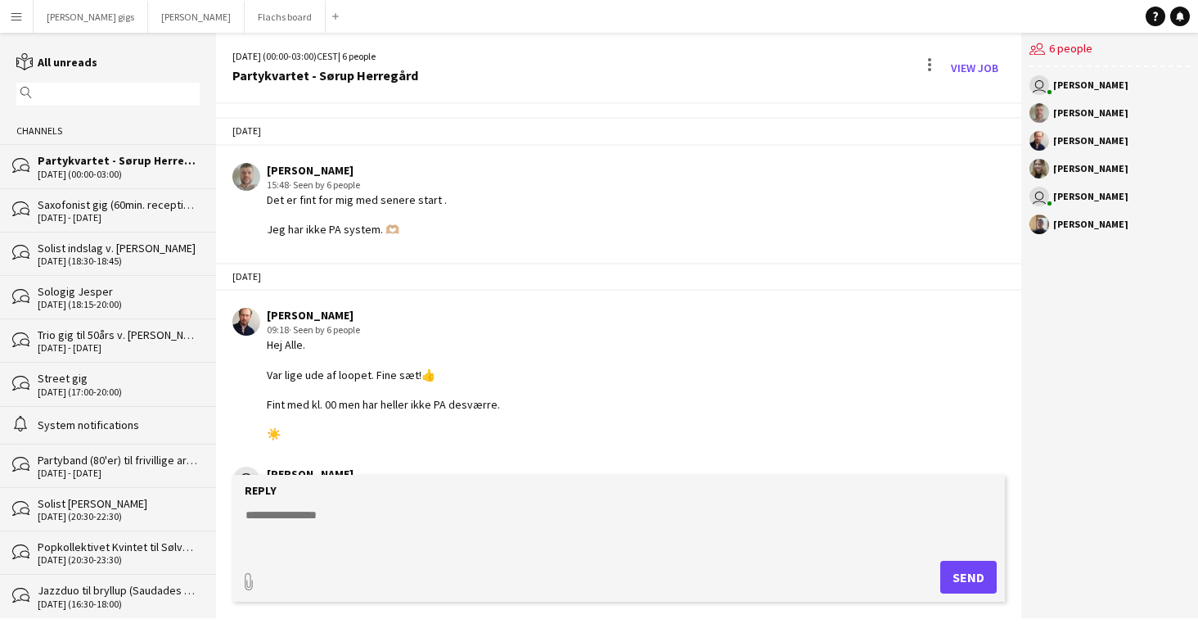
scroll to position [3294, 0]
